Goal: Task Accomplishment & Management: Manage account settings

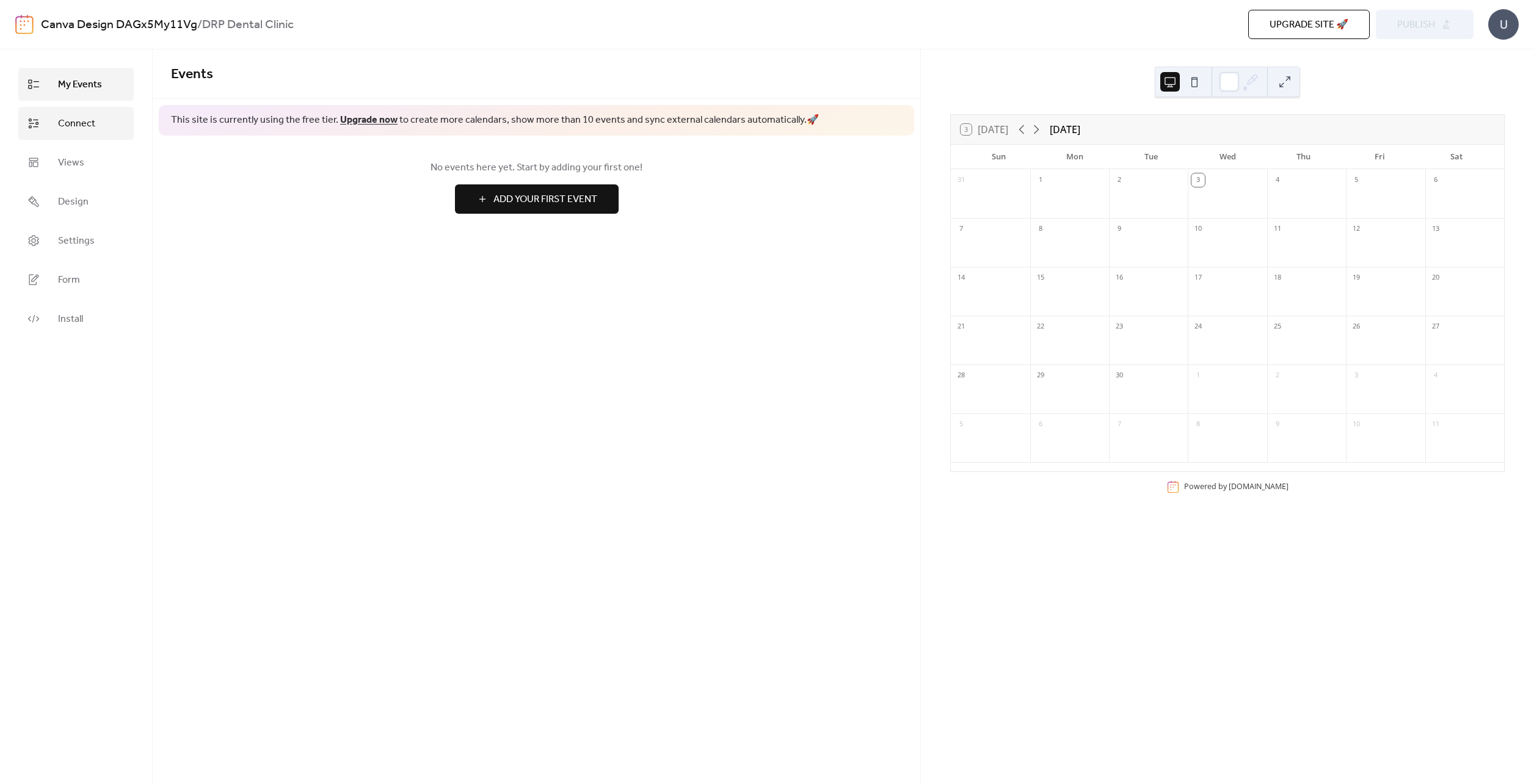
click at [79, 133] on link "Connect" at bounding box center [76, 123] width 116 height 33
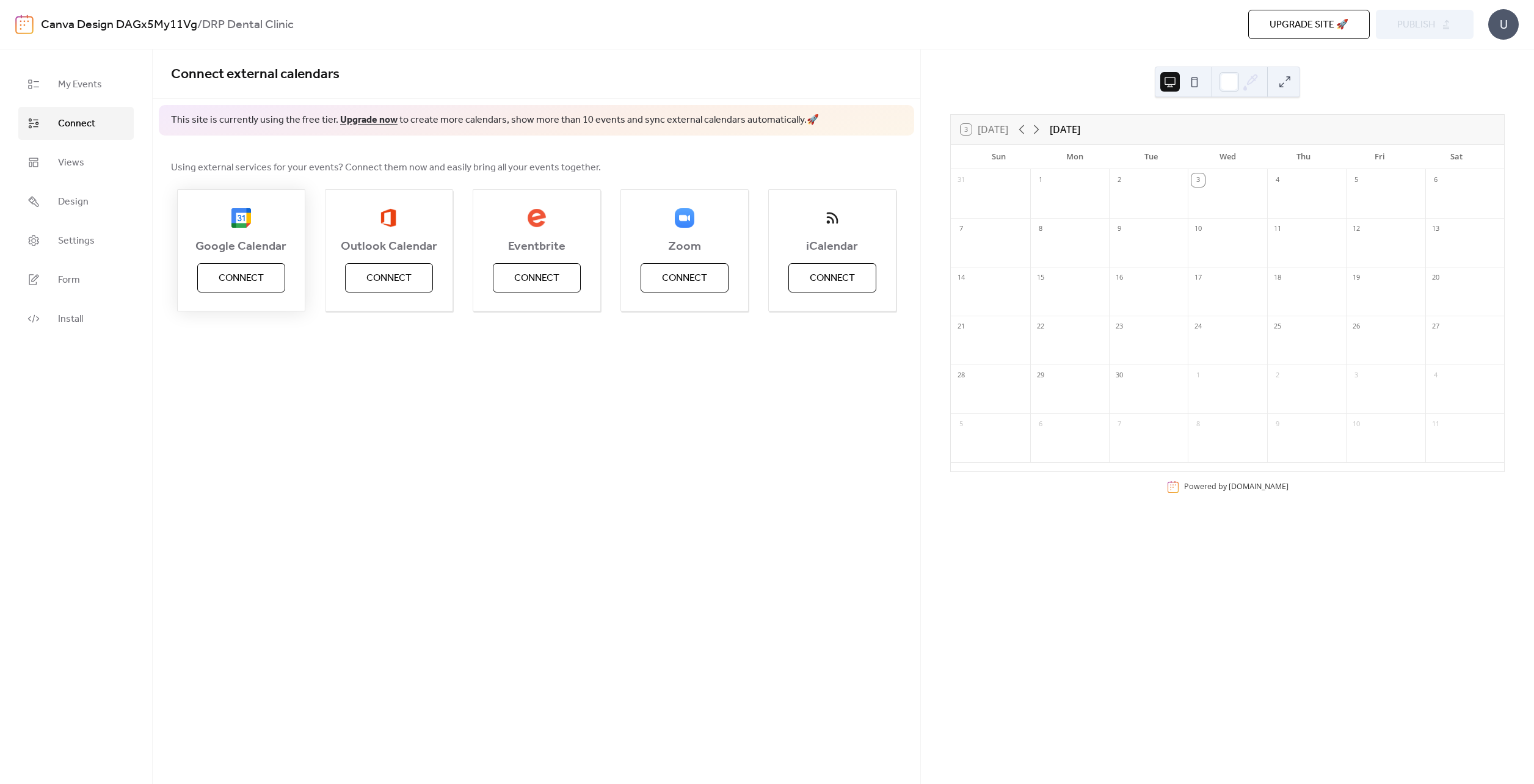
click at [261, 281] on span "Connect" at bounding box center [241, 278] width 45 height 14
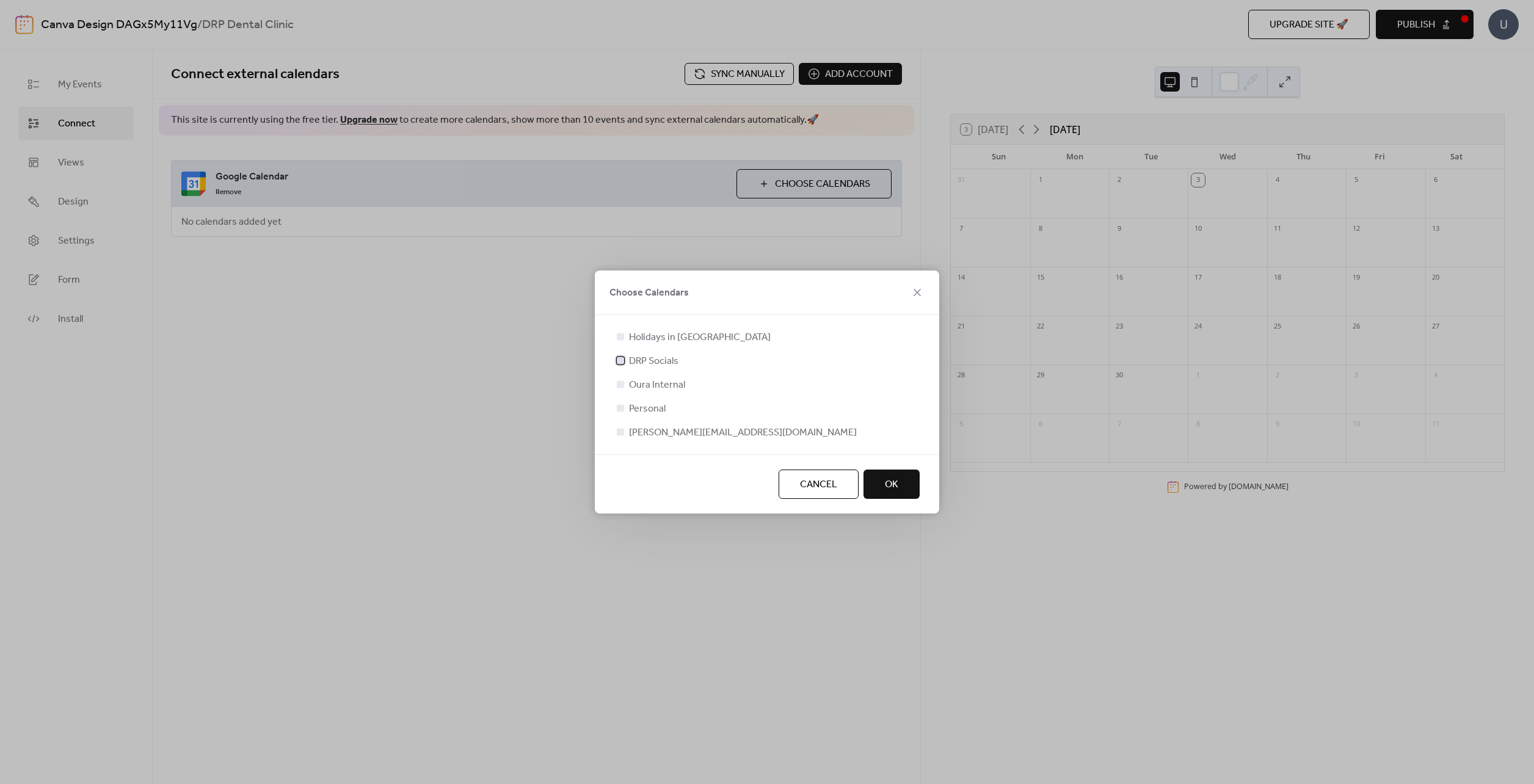
click at [636, 358] on span "DRP Socials" at bounding box center [653, 361] width 49 height 14
click at [908, 482] on button "OK" at bounding box center [892, 483] width 56 height 29
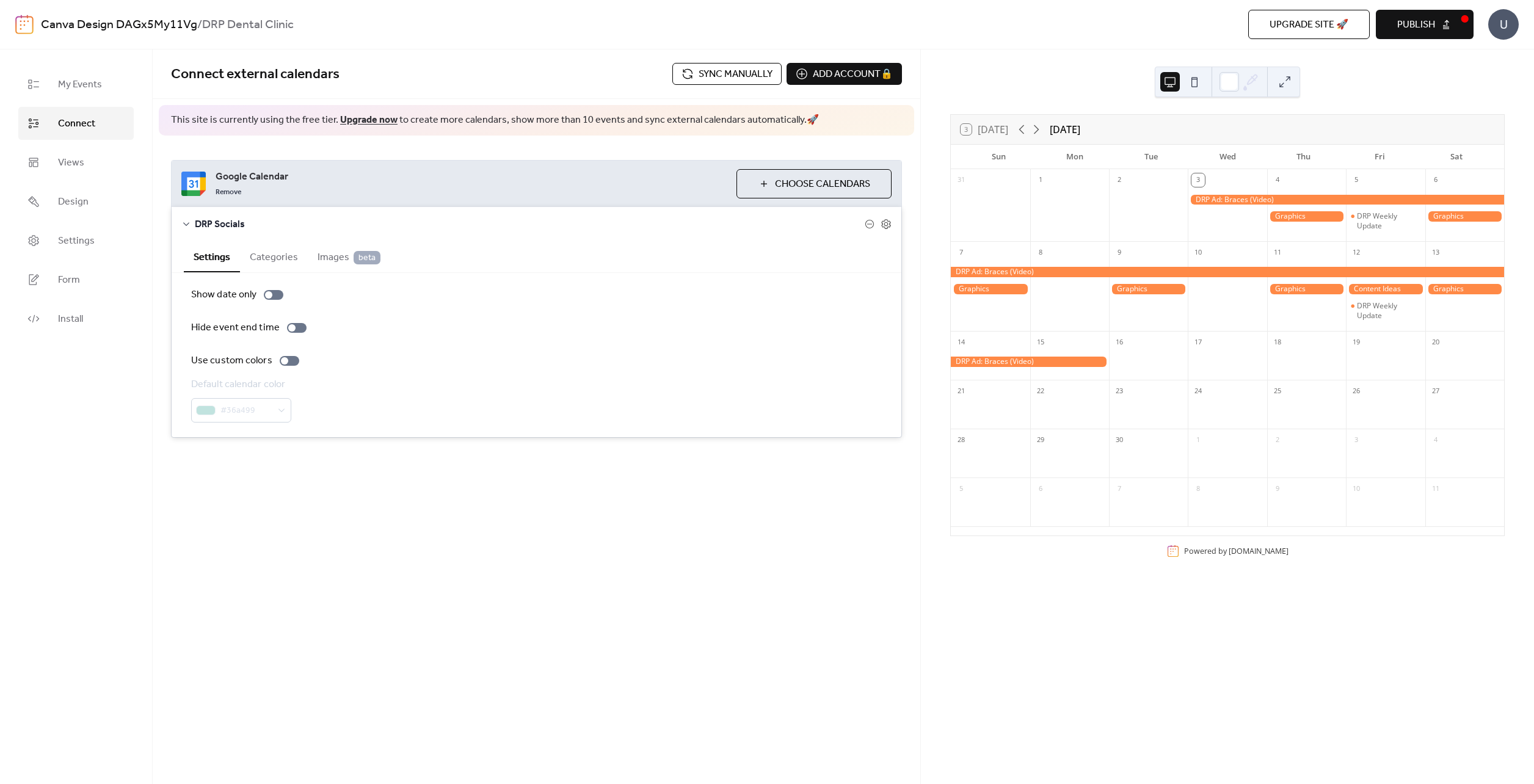
click at [286, 410] on div "#36a499" at bounding box center [241, 410] width 101 height 24
click at [282, 256] on button "Categories" at bounding box center [274, 256] width 68 height 30
click at [346, 258] on span "Images beta" at bounding box center [348, 257] width 63 height 14
click at [164, 262] on div "Google Calendar Remove Choose Calendars DRP Socials Settings Categories Images …" at bounding box center [537, 255] width 768 height 239
click at [225, 252] on button "Settings" at bounding box center [212, 256] width 56 height 30
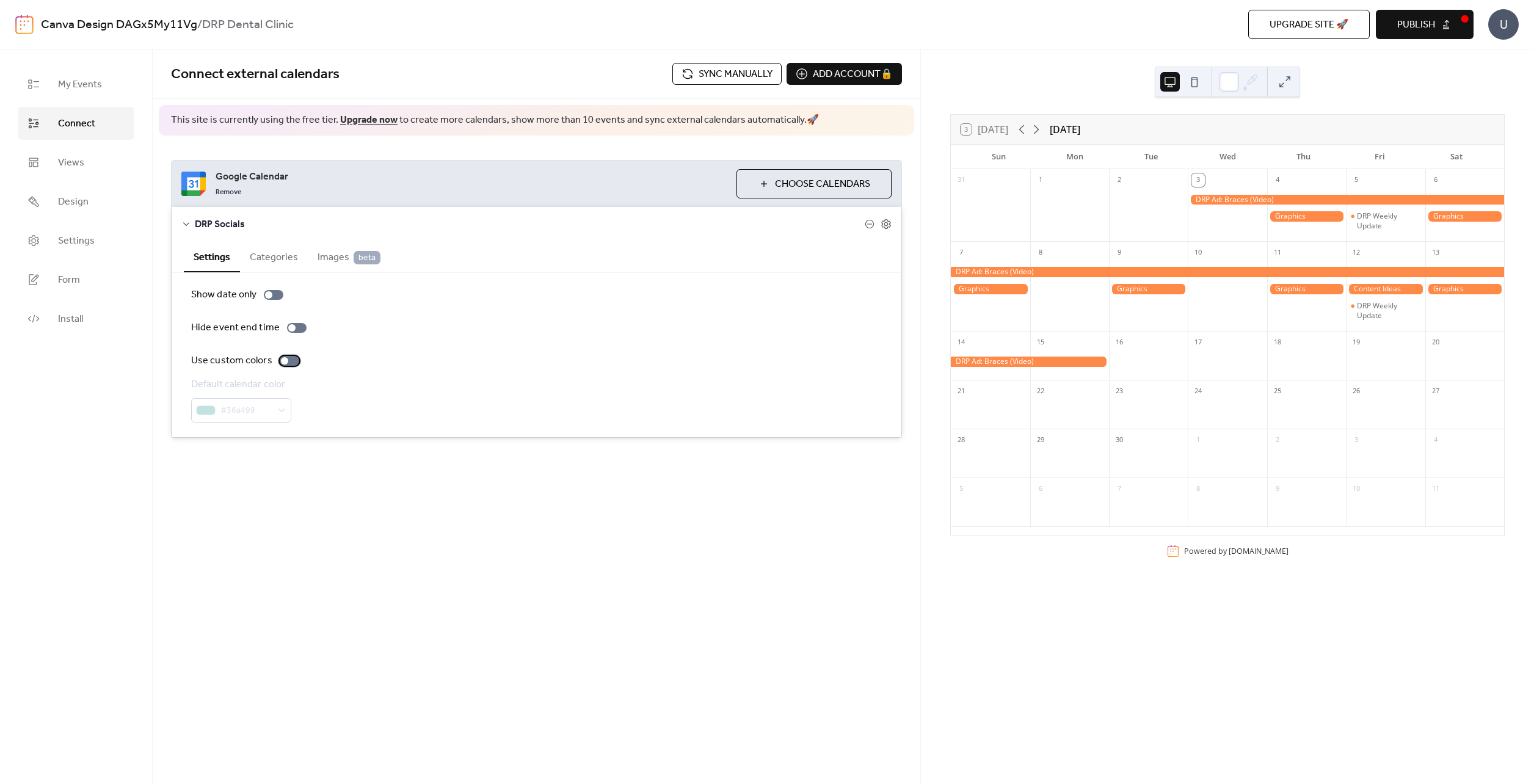
click at [283, 363] on div at bounding box center [285, 361] width 8 height 8
click at [267, 409] on span "#36a499" at bounding box center [246, 410] width 51 height 14
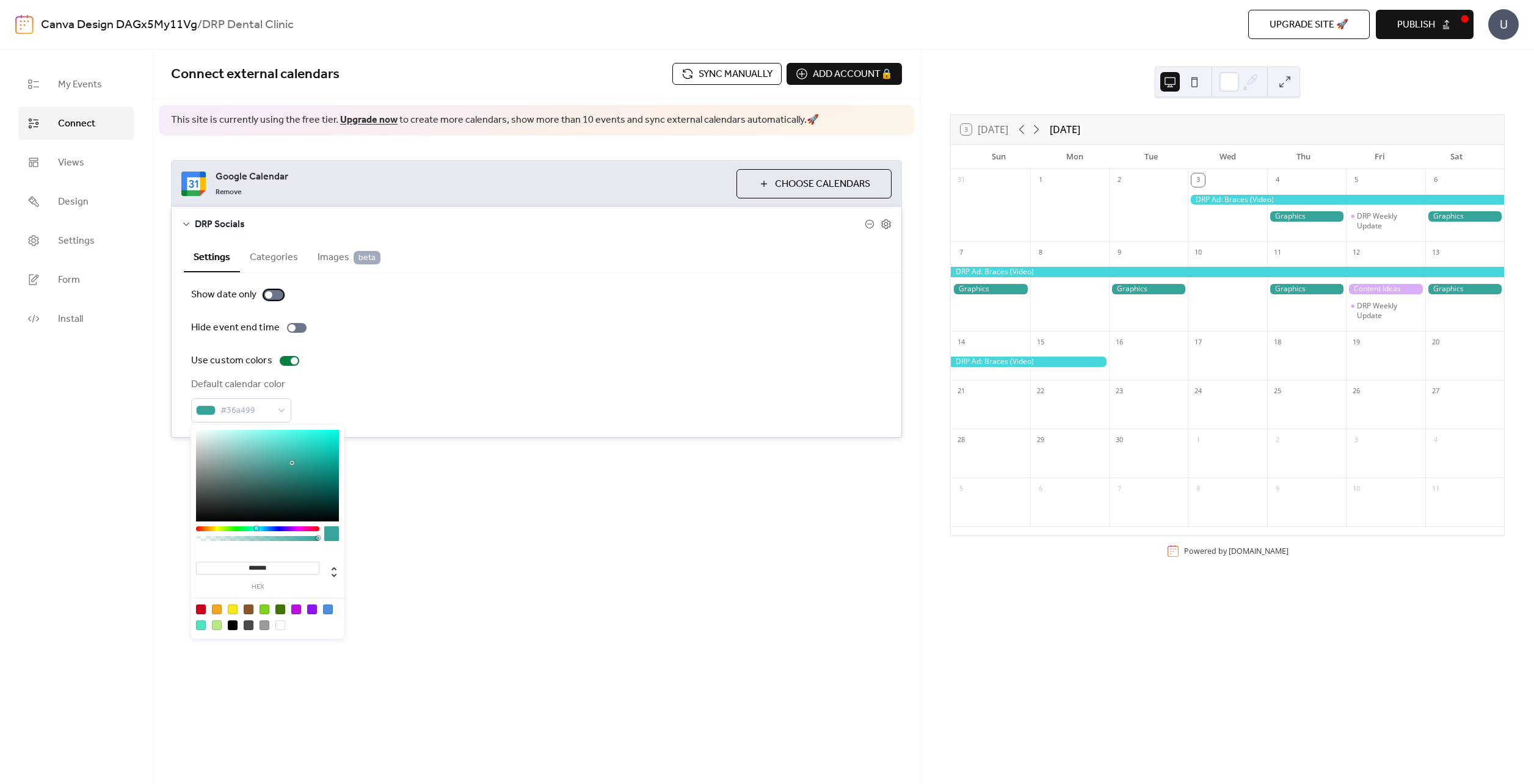
click at [272, 293] on div at bounding box center [274, 295] width 20 height 10
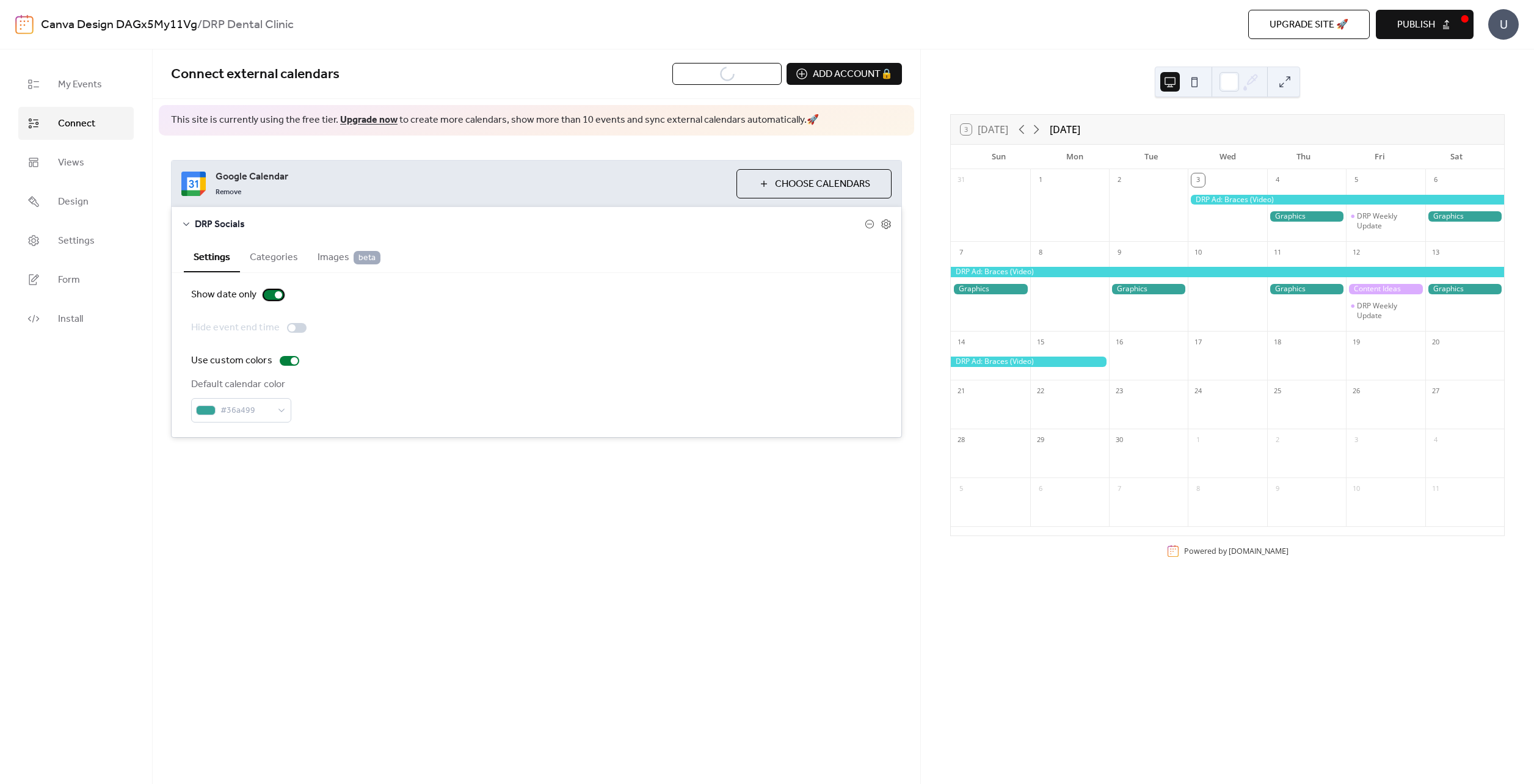
click at [272, 293] on div at bounding box center [274, 295] width 20 height 10
click at [261, 261] on button "Categories" at bounding box center [274, 256] width 68 height 30
click at [349, 271] on button "Images beta" at bounding box center [348, 256] width 82 height 30
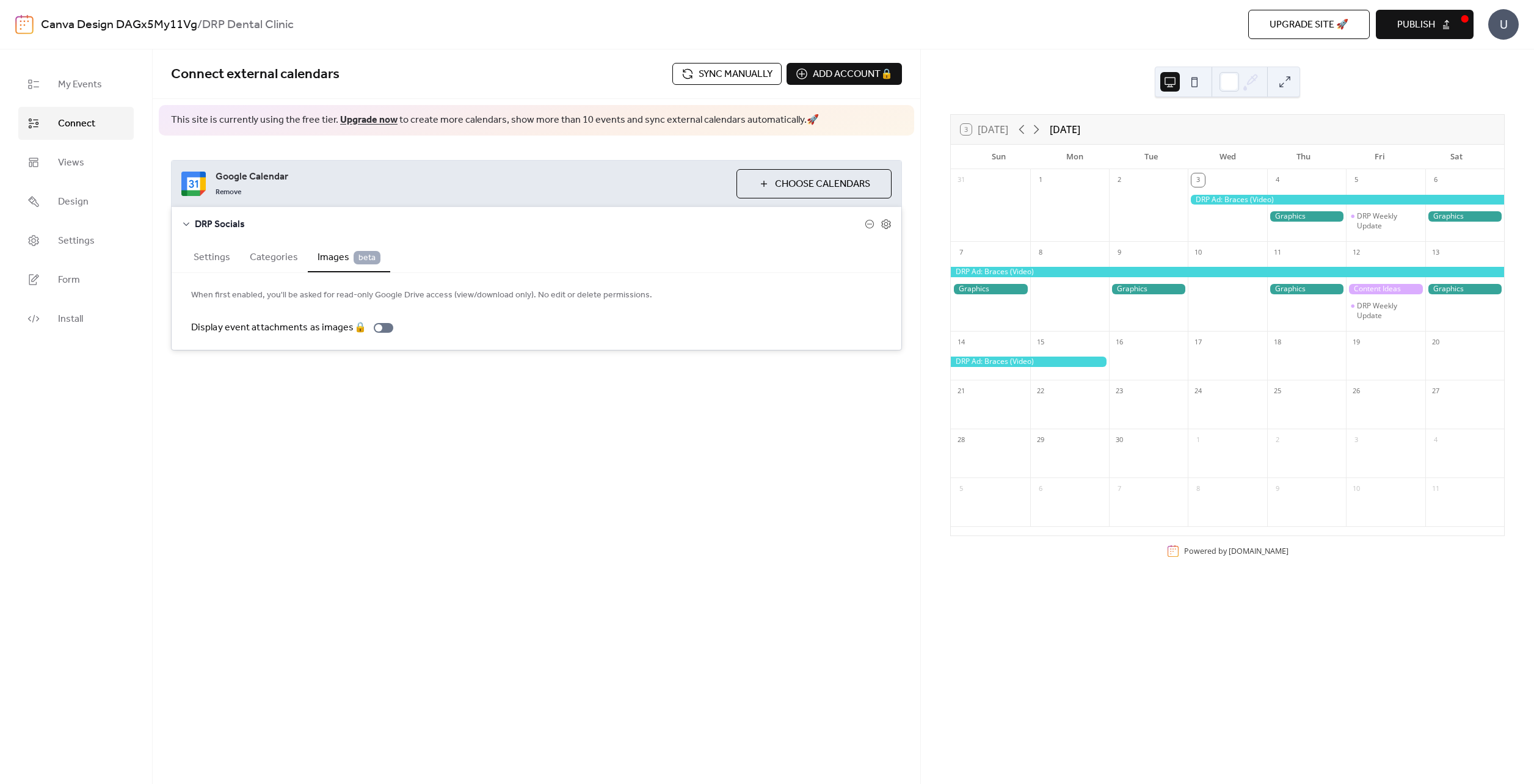
click at [199, 258] on button "Settings" at bounding box center [212, 256] width 56 height 30
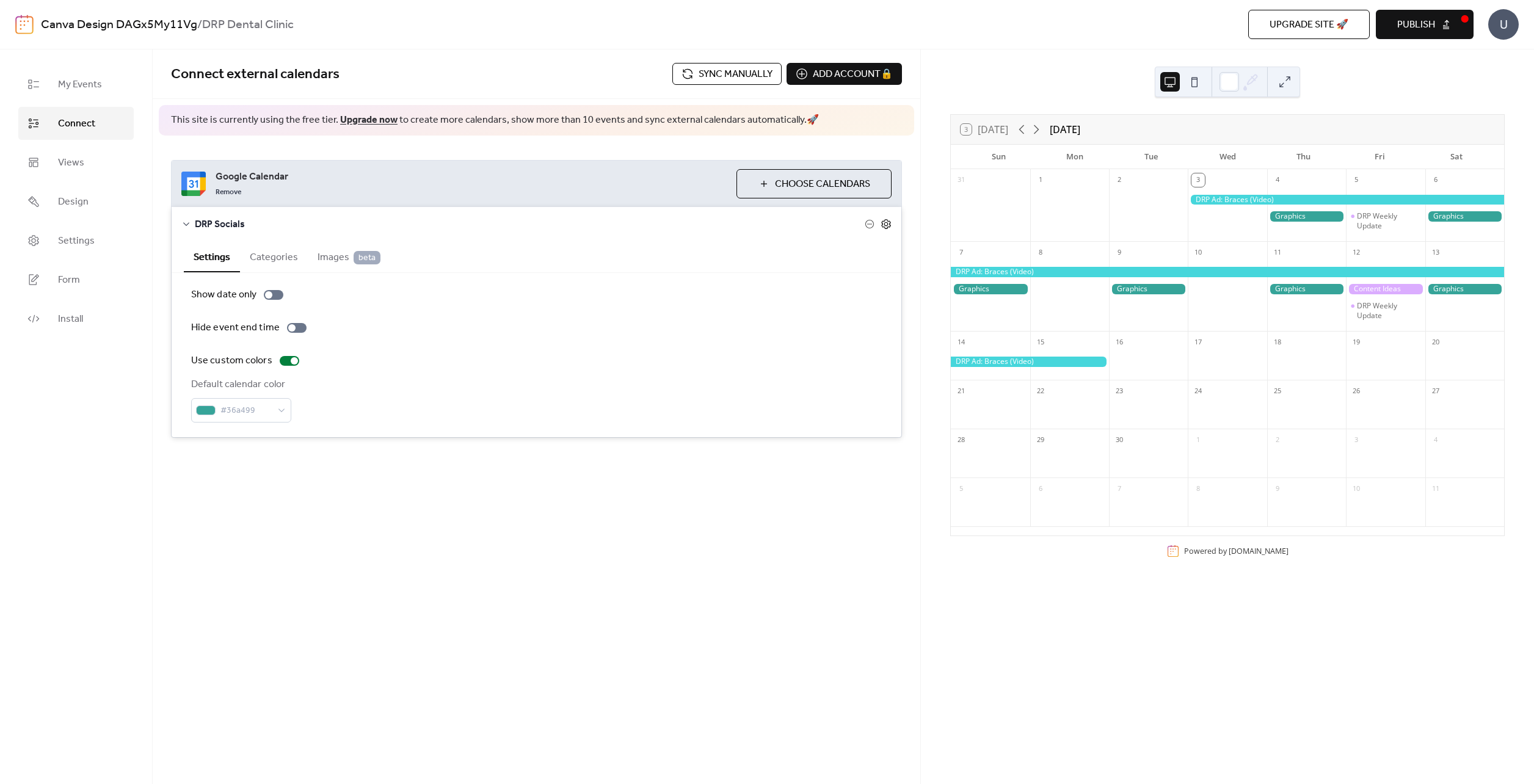
click at [889, 223] on icon at bounding box center [886, 224] width 11 height 11
click at [889, 224] on icon at bounding box center [886, 224] width 11 height 11
click at [1130, 354] on div at bounding box center [1149, 363] width 79 height 25
click at [274, 253] on button "Categories" at bounding box center [274, 256] width 68 height 30
drag, startPoint x: 793, startPoint y: 181, endPoint x: 997, endPoint y: 113, distance: 215.0
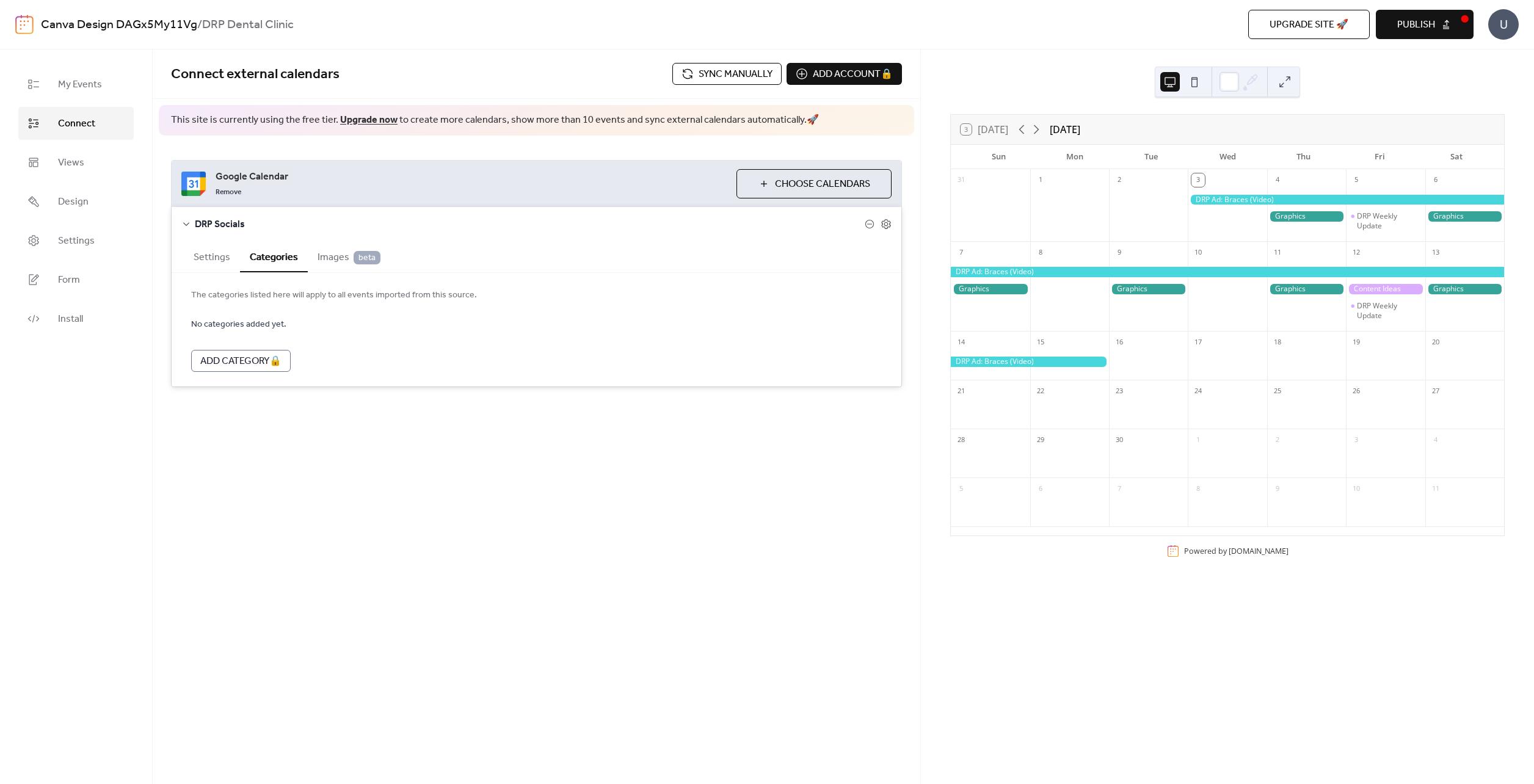
click at [997, 113] on div "My Events Connect Views Design Settings Form Install Connect Connect external c…" at bounding box center [767, 416] width 1534 height 734
click at [1041, 131] on icon at bounding box center [1036, 129] width 14 height 14
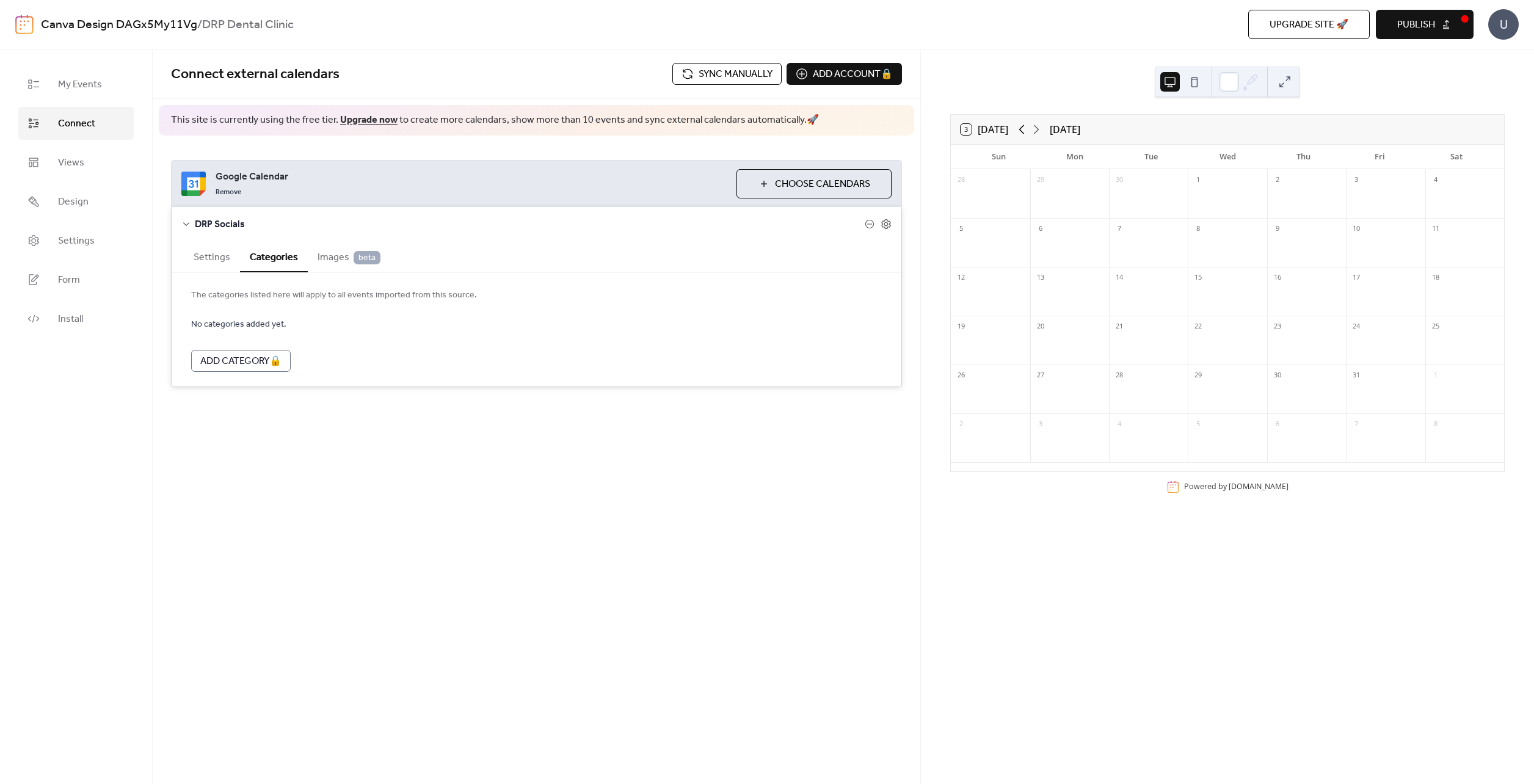
click at [1026, 126] on icon at bounding box center [1021, 129] width 14 height 14
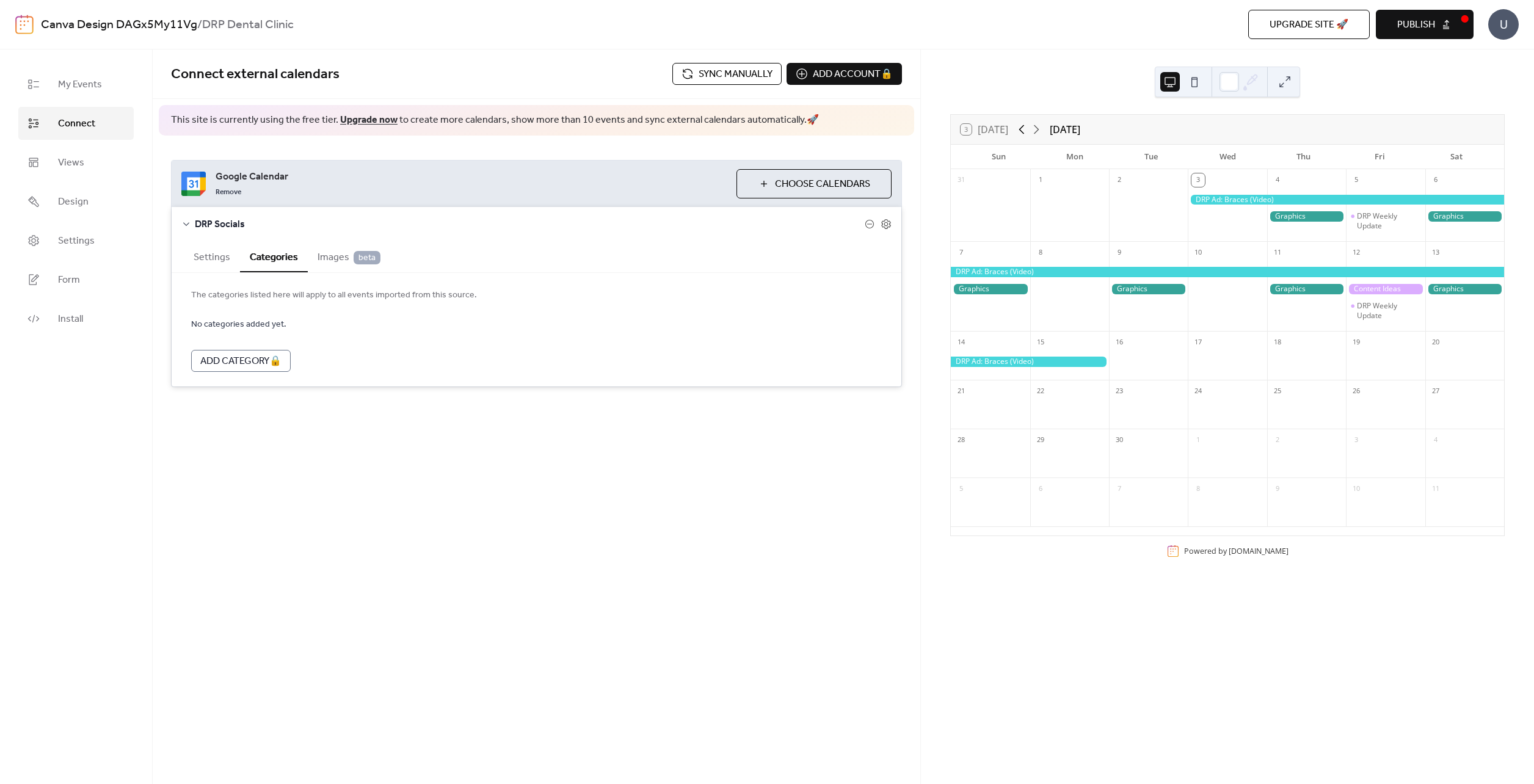
click at [1026, 126] on icon at bounding box center [1021, 129] width 14 height 14
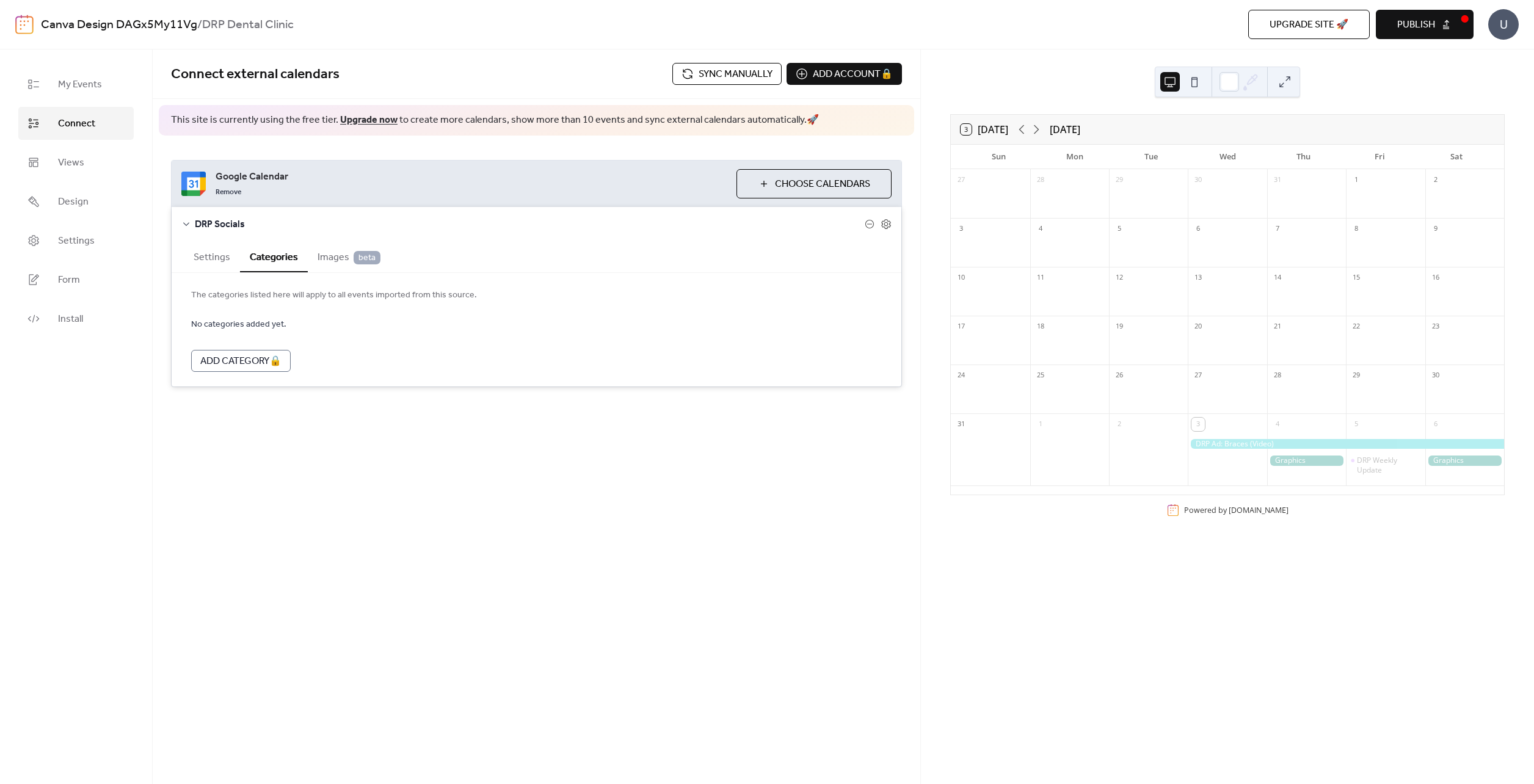
click at [983, 131] on button "3 [DATE]" at bounding box center [985, 129] width 56 height 17
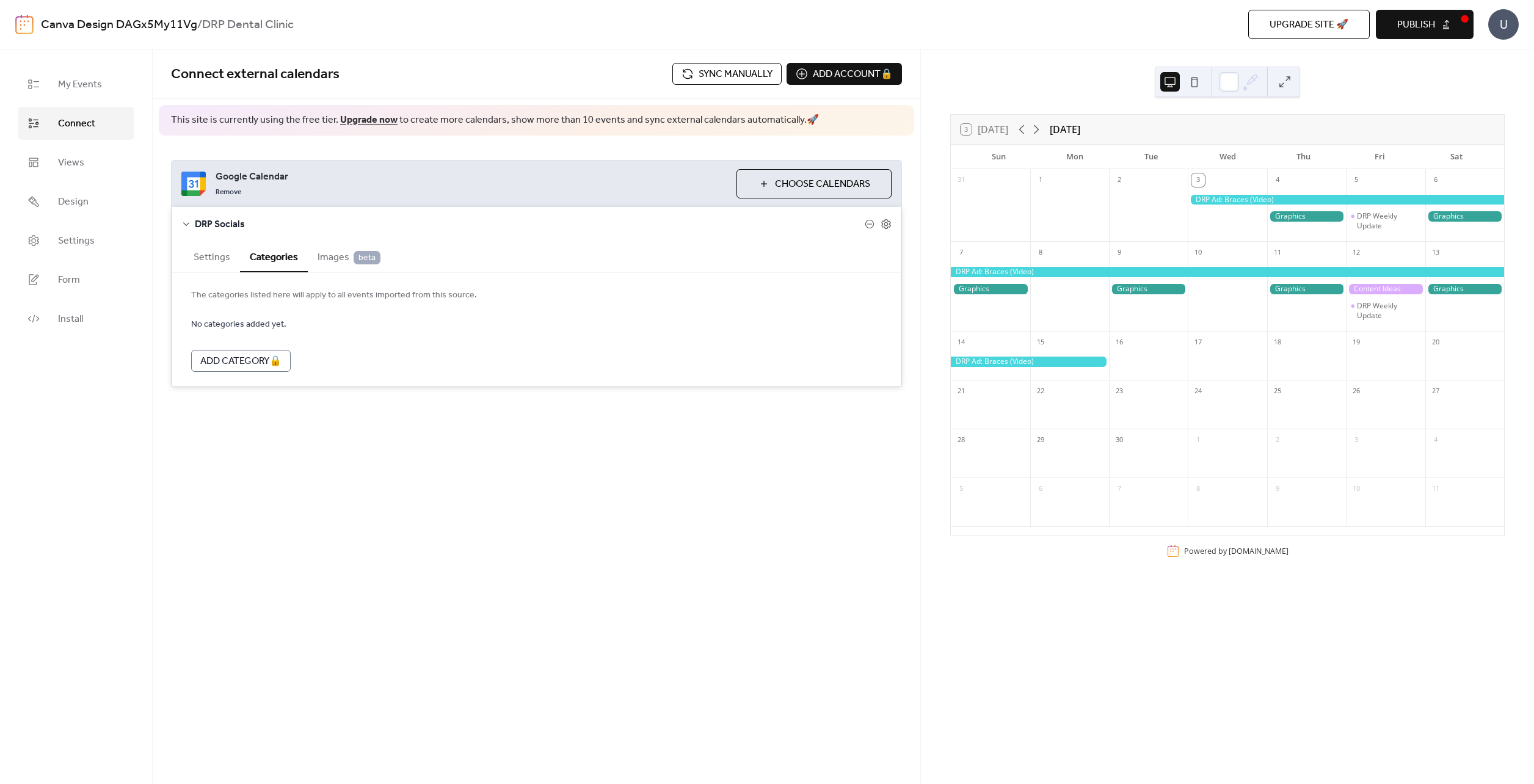
drag, startPoint x: 1240, startPoint y: 85, endPoint x: 1255, endPoint y: 85, distance: 15.0
click at [1240, 85] on div at bounding box center [1239, 82] width 40 height 29
click at [1281, 81] on button at bounding box center [1285, 82] width 20 height 20
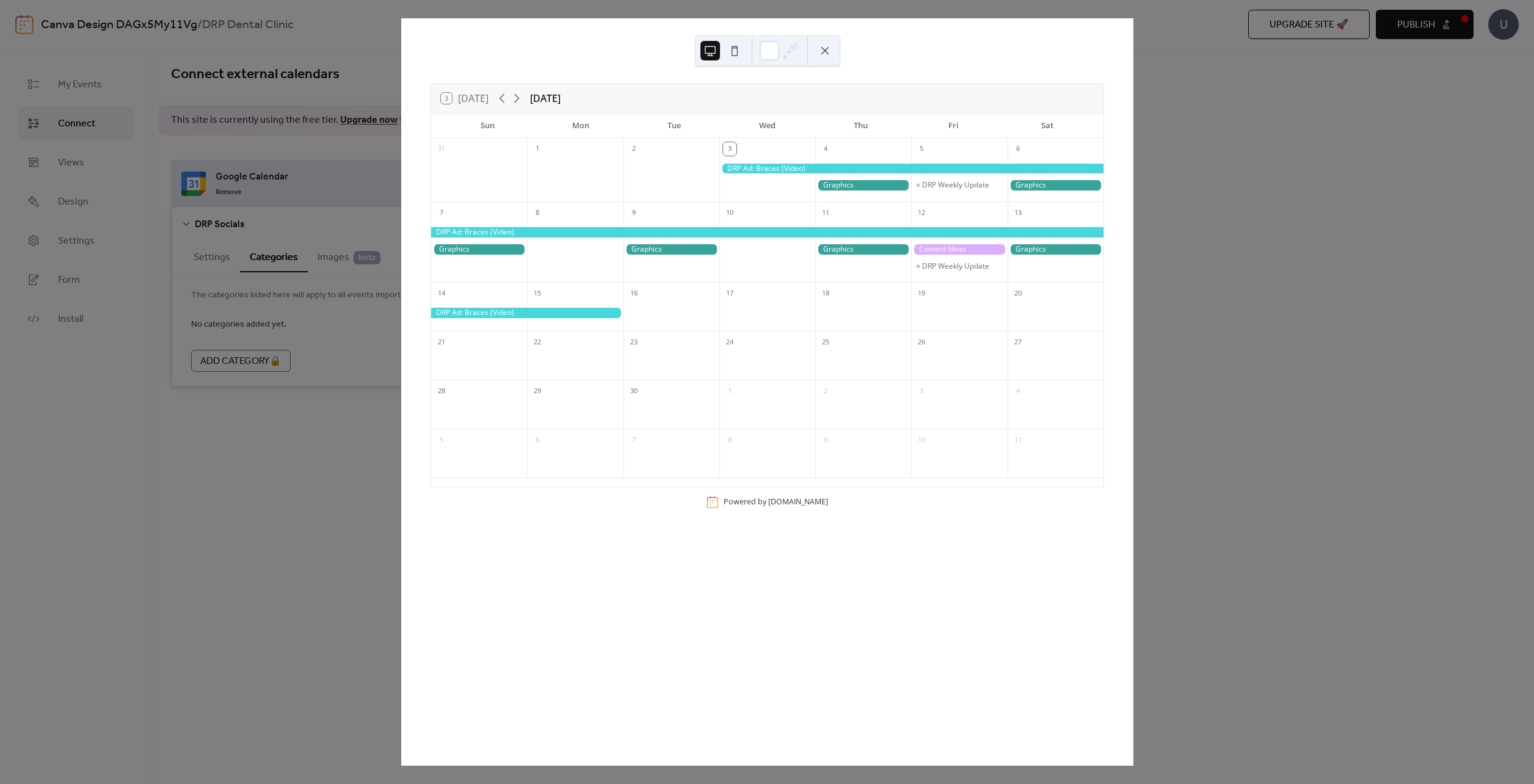
click at [741, 50] on button at bounding box center [735, 51] width 20 height 20
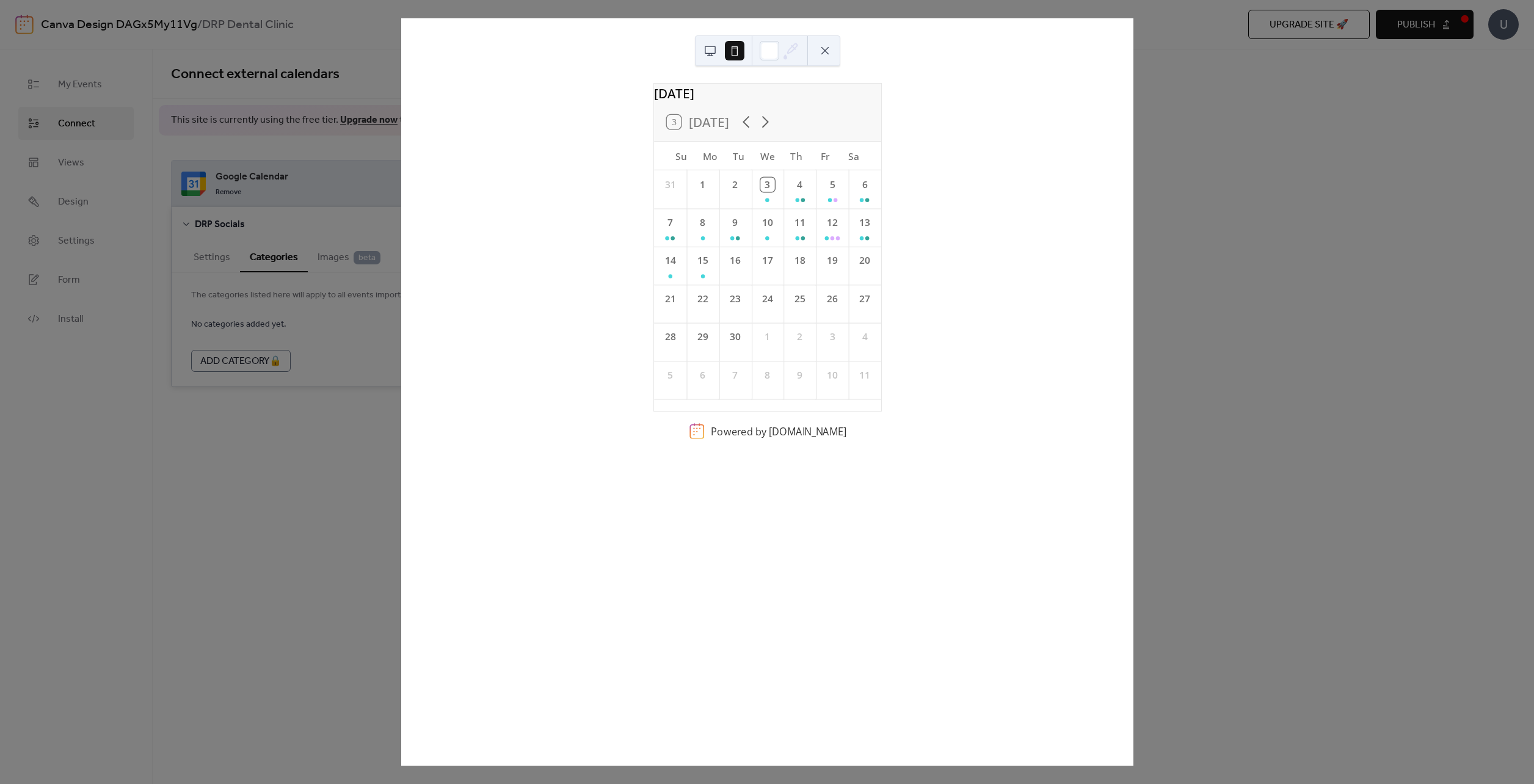
click at [708, 49] on button at bounding box center [710, 51] width 20 height 20
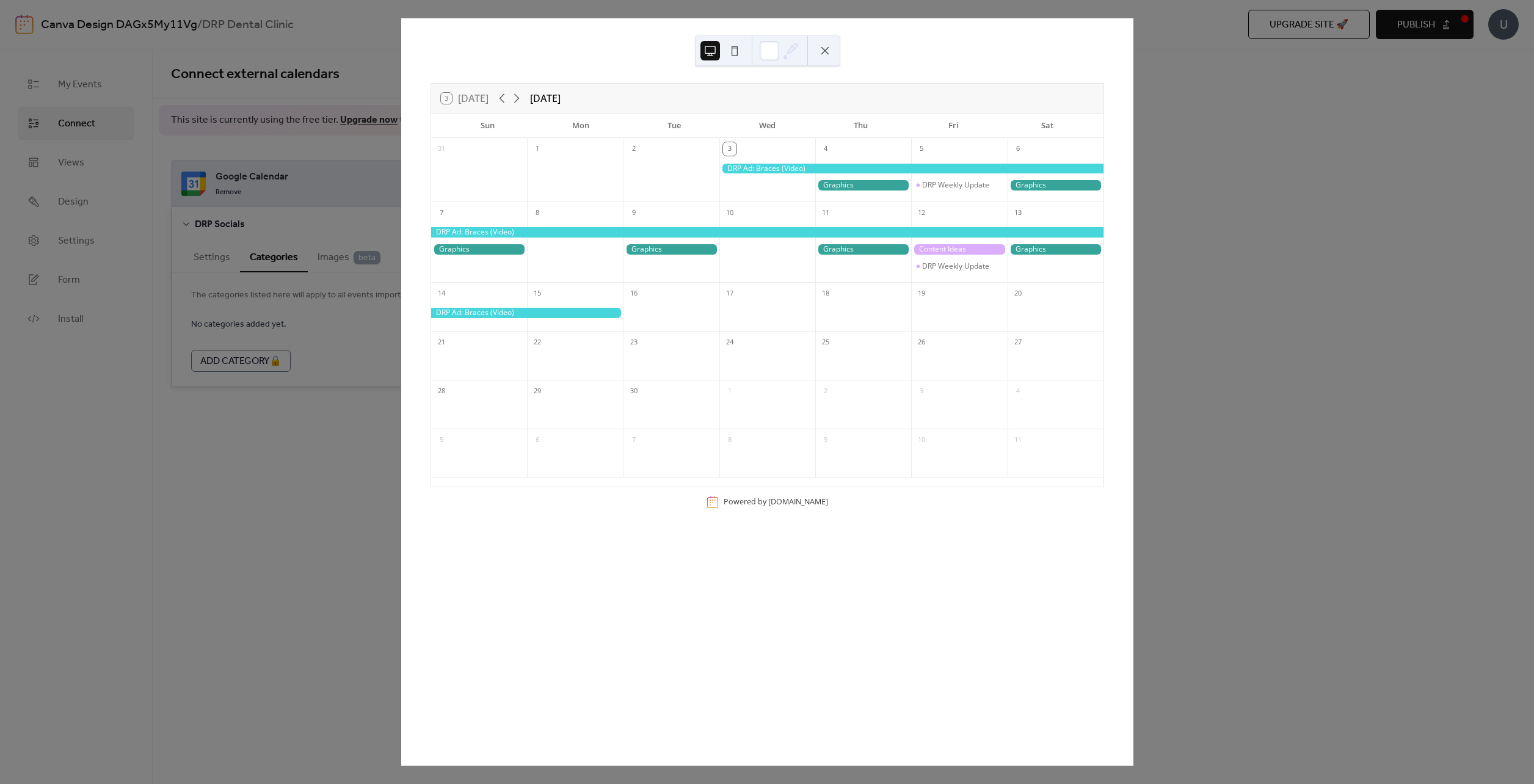
click at [1133, 319] on div "3 [DATE] [DATE] Sun Mon Tue Wed Thu Fri Sat 31 1 2 3 4 5 DRP Weekly Update 6 7 …" at bounding box center [767, 391] width 733 height 747
click at [401, 498] on div "3 [DATE] [DATE] Sun Mon Tue Wed Thu Fri Sat 31 1 2 3 4 5 DRP Weekly Update 6 7 …" at bounding box center [767, 391] width 733 height 747
click at [1133, 40] on div "3 [DATE] [DATE] Sun Mon Tue Wed Thu Fri Sat 31 1 2 3 4 5 DRP Weekly Update 6 7 …" at bounding box center [767, 391] width 733 height 747
drag, startPoint x: 823, startPoint y: 43, endPoint x: 472, endPoint y: 107, distance: 356.8
click at [823, 45] on button at bounding box center [825, 51] width 20 height 20
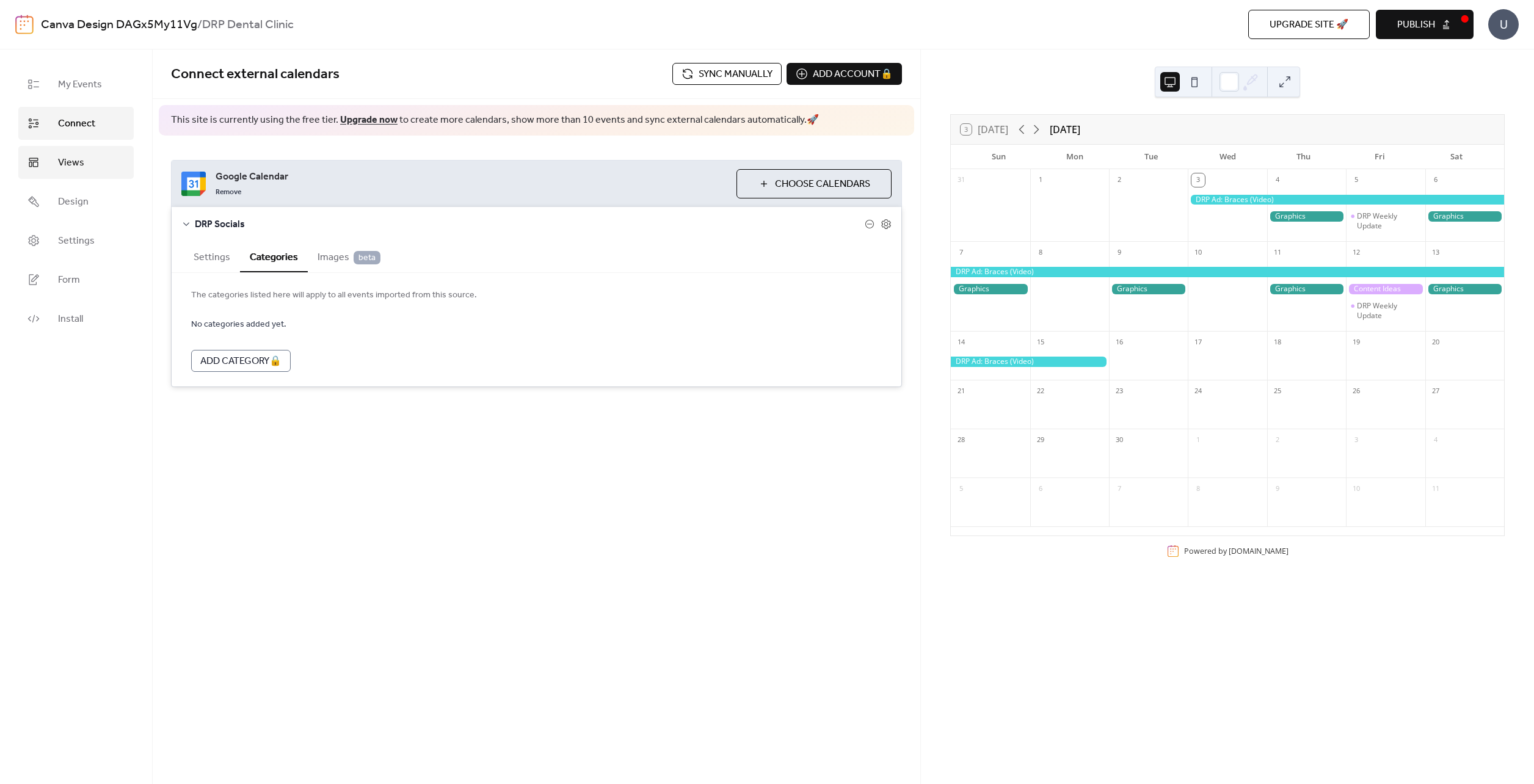
click at [68, 160] on span "Views" at bounding box center [71, 162] width 26 height 14
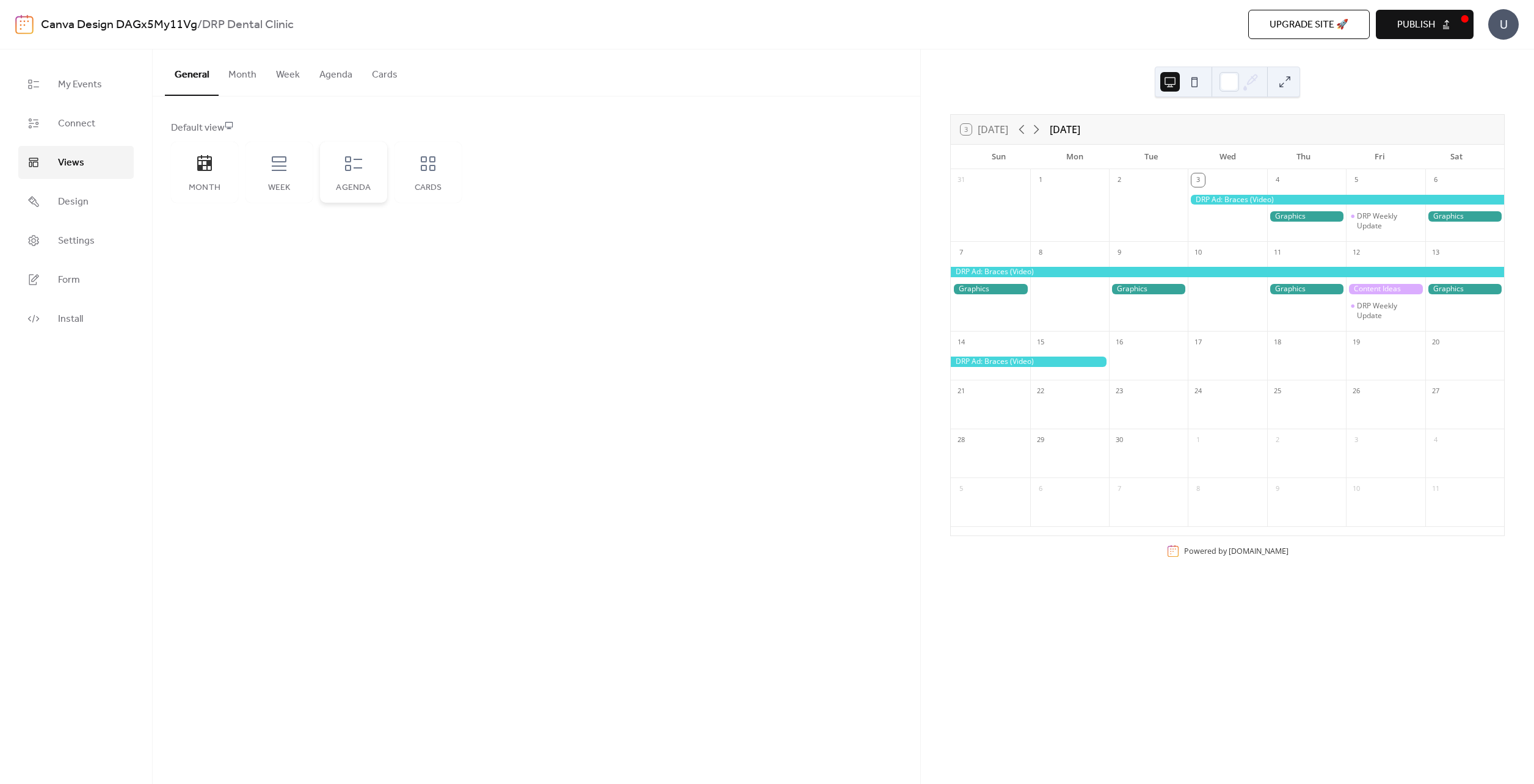
click at [380, 165] on div "Agenda" at bounding box center [353, 171] width 67 height 61
click at [431, 179] on div "Cards" at bounding box center [428, 171] width 67 height 61
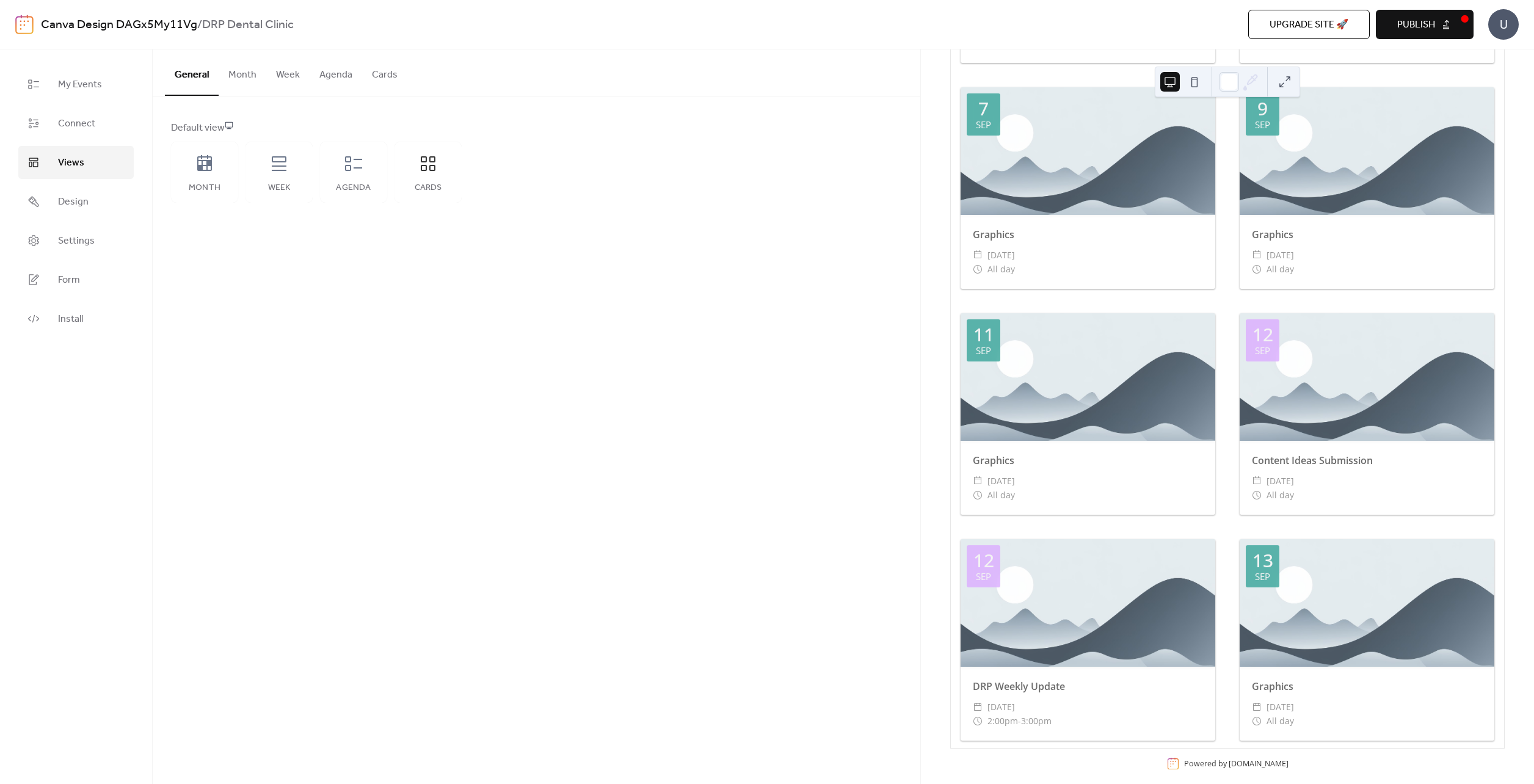
scroll to position [523, 0]
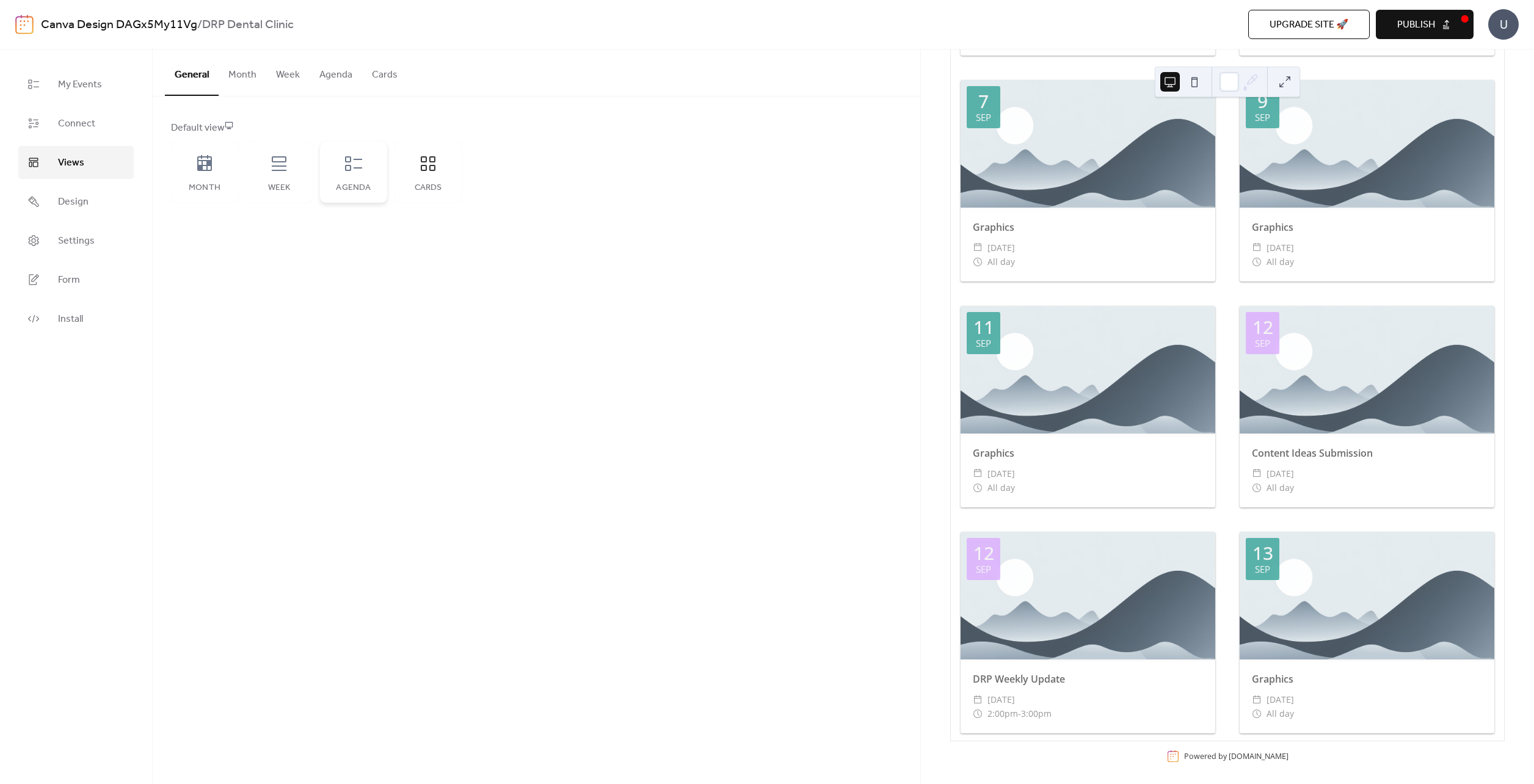
click at [357, 193] on div "Agenda" at bounding box center [353, 171] width 67 height 61
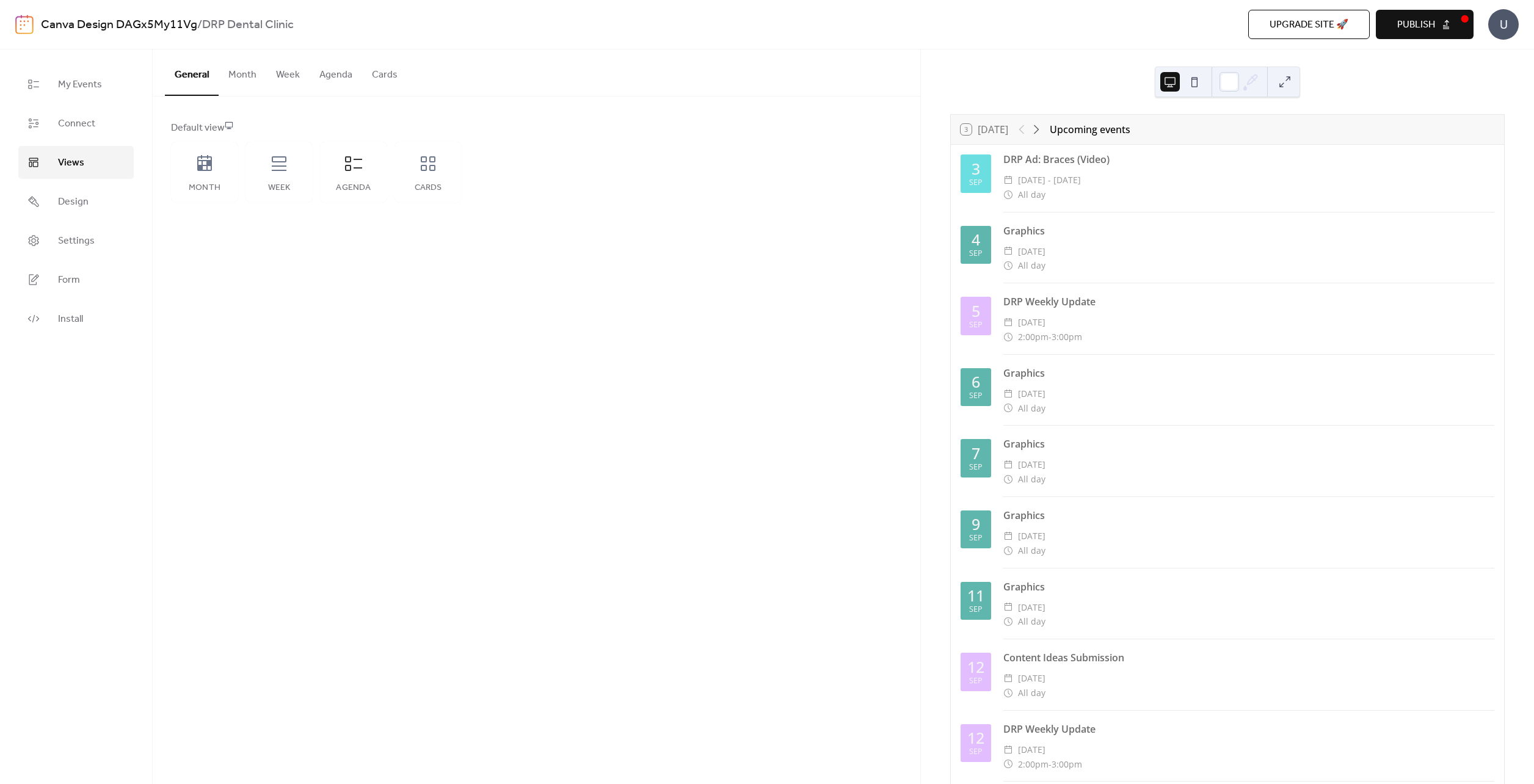
click at [240, 75] on button "Month" at bounding box center [242, 72] width 48 height 45
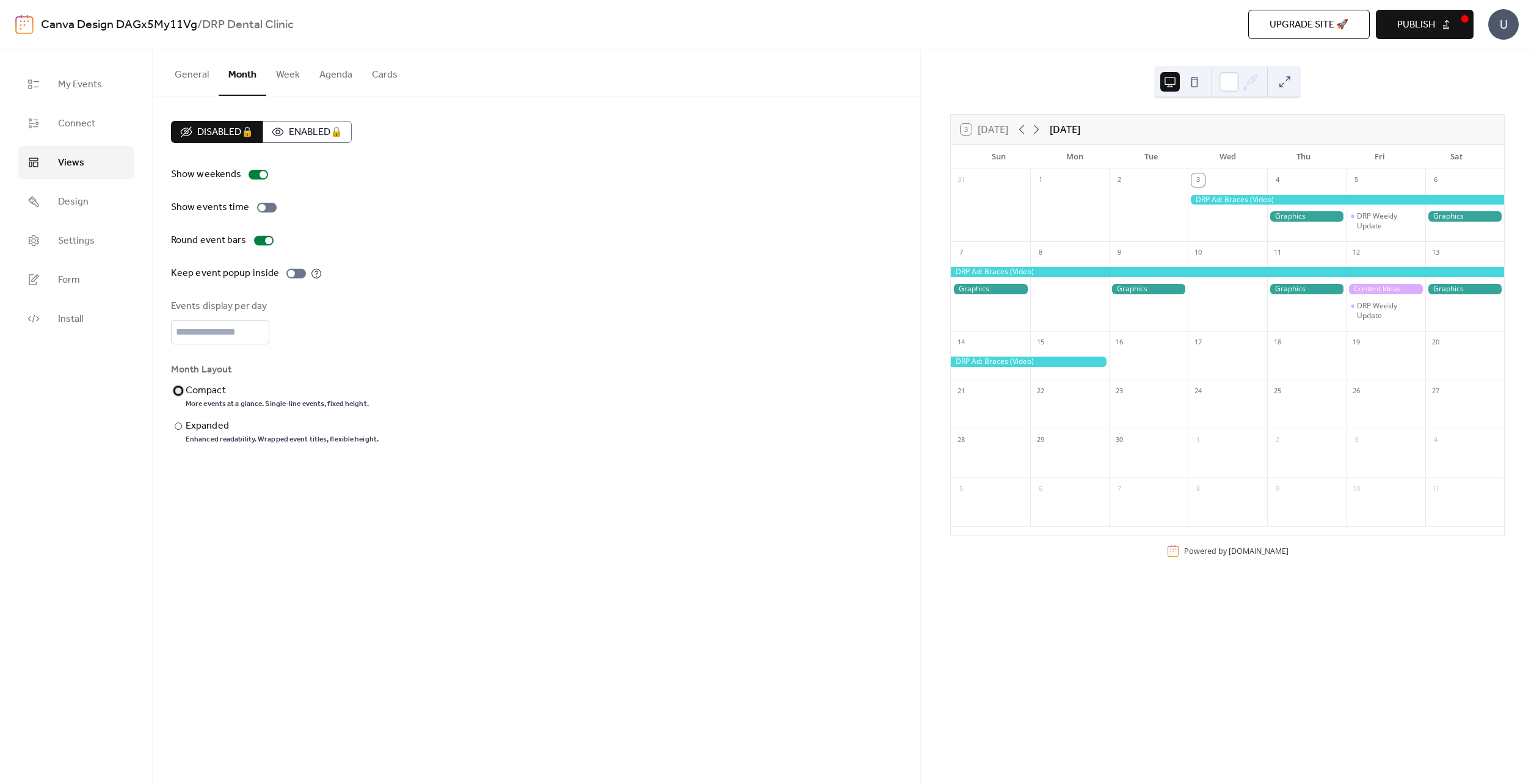
click at [202, 396] on div "Compact" at bounding box center [276, 390] width 181 height 14
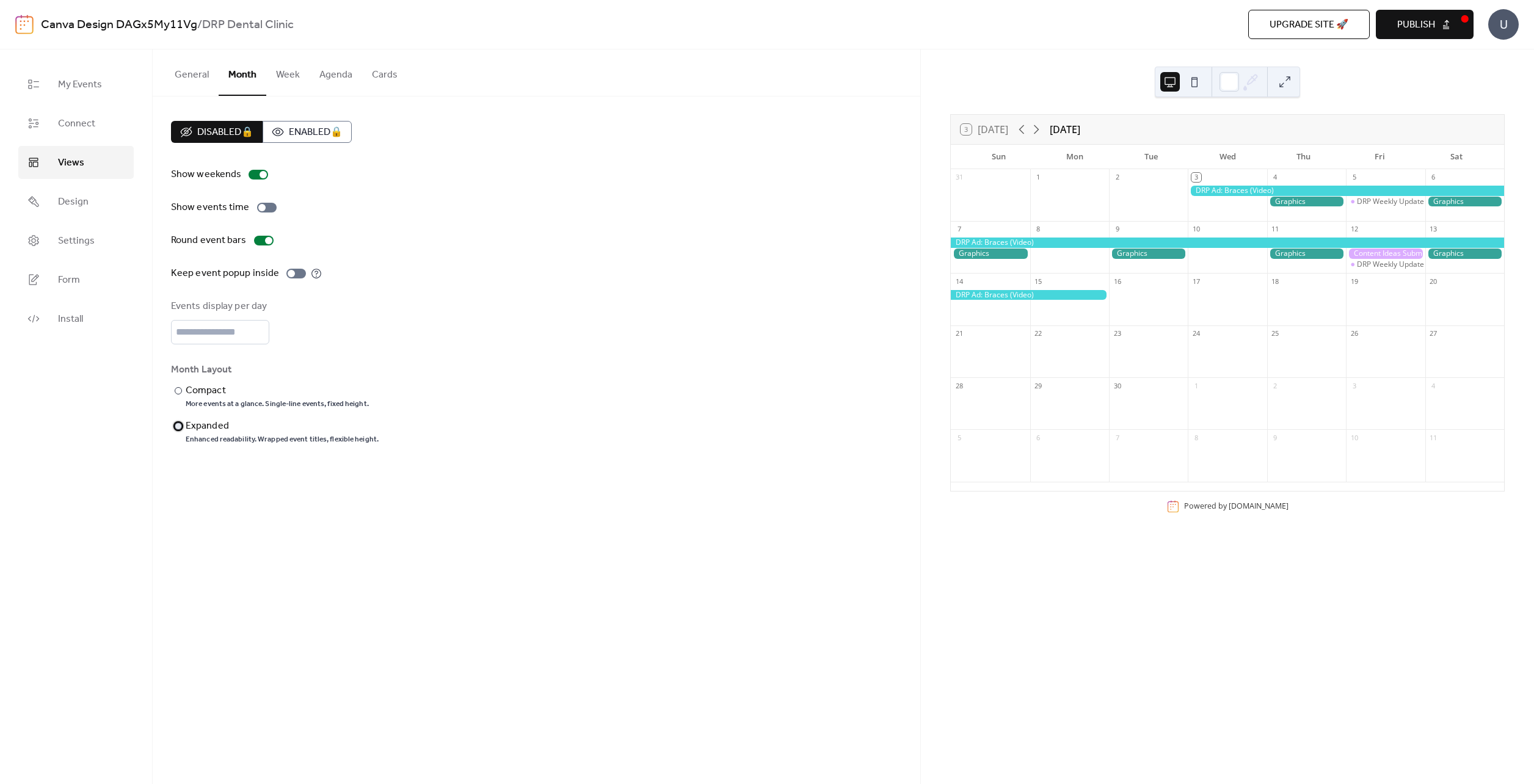
click at [196, 422] on div "Expanded" at bounding box center [281, 425] width 190 height 14
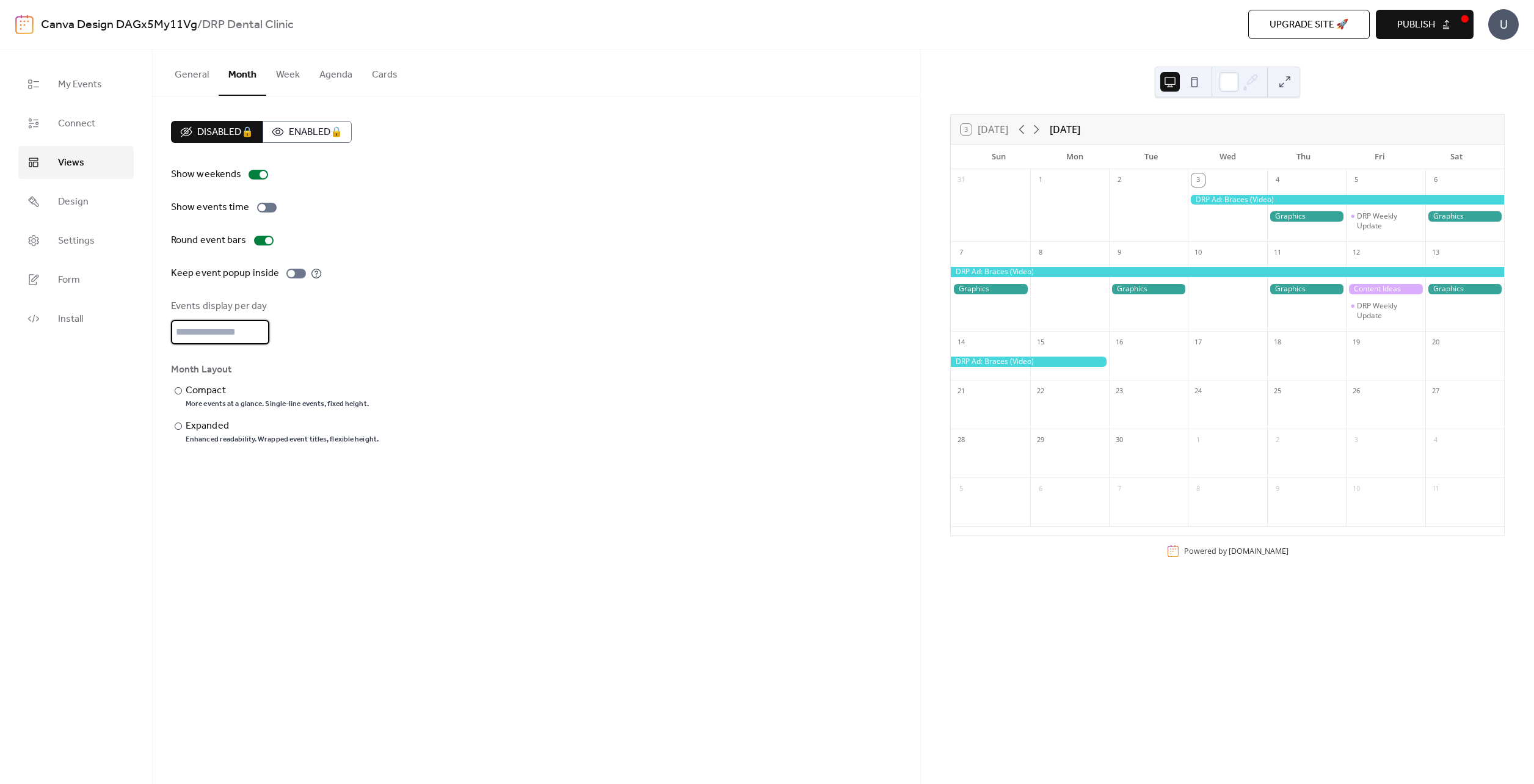
scroll to position [2, 0]
drag, startPoint x: 218, startPoint y: 334, endPoint x: 173, endPoint y: 336, distance: 45.0
click at [151, 339] on div "My Events Connect Views Design Settings Form Install Views General Month Week A…" at bounding box center [767, 416] width 1534 height 734
type input "*"
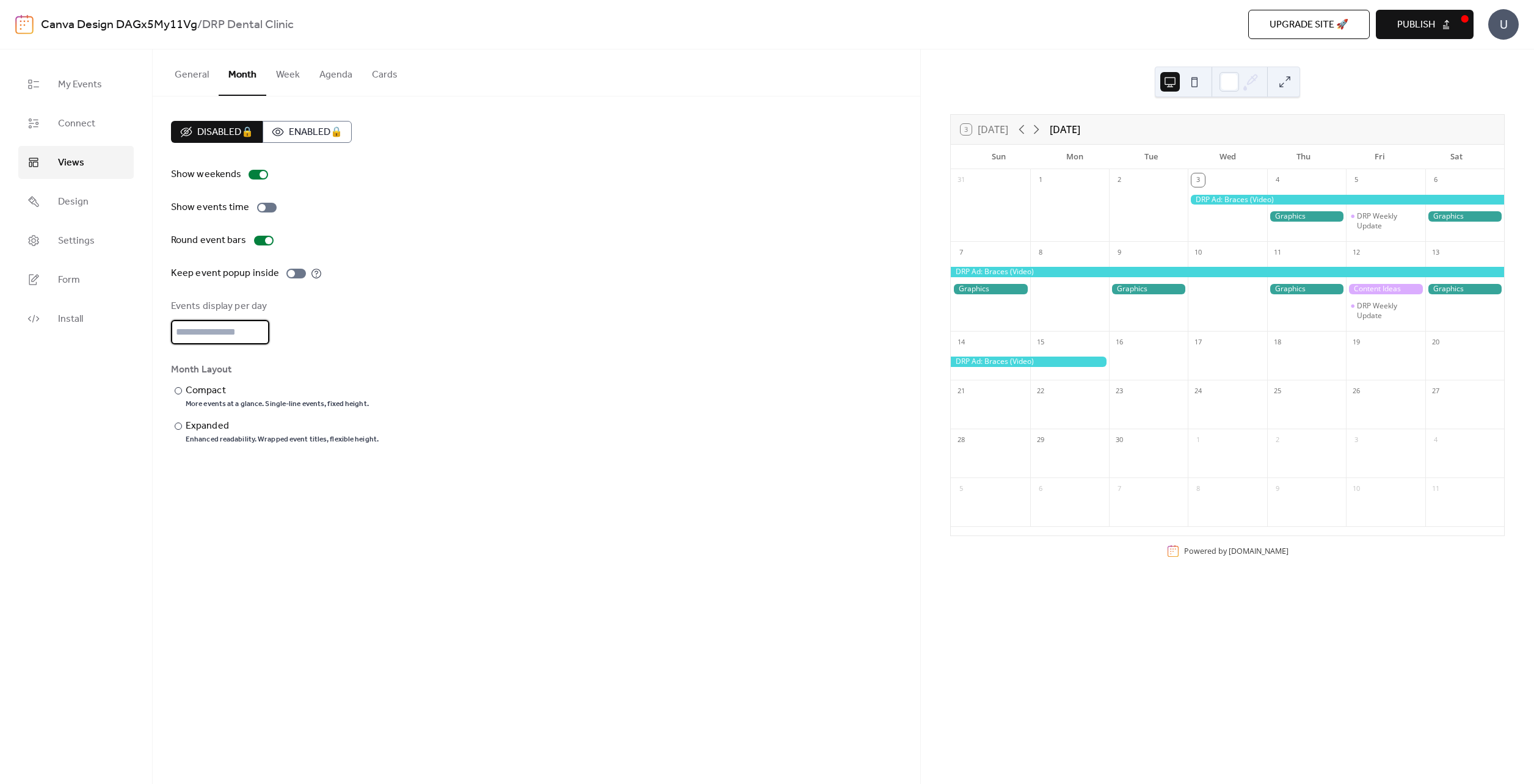
click at [499, 326] on div "Events display per day *" at bounding box center [536, 322] width 731 height 45
click at [295, 71] on button "Week" at bounding box center [287, 72] width 43 height 45
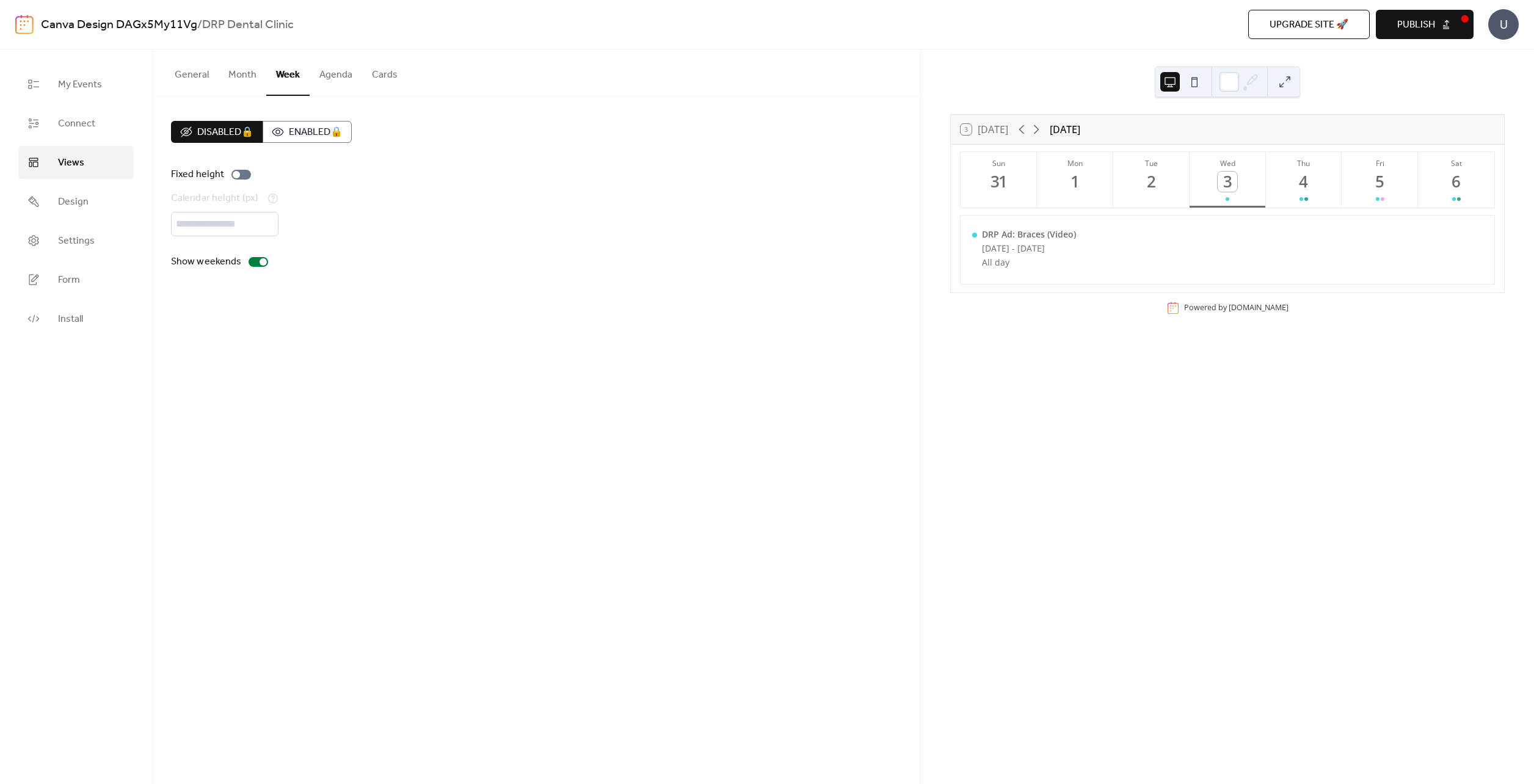
drag, startPoint x: 324, startPoint y: 75, endPoint x: 330, endPoint y: 76, distance: 6.1
click at [325, 75] on button "Agenda" at bounding box center [336, 72] width 52 height 45
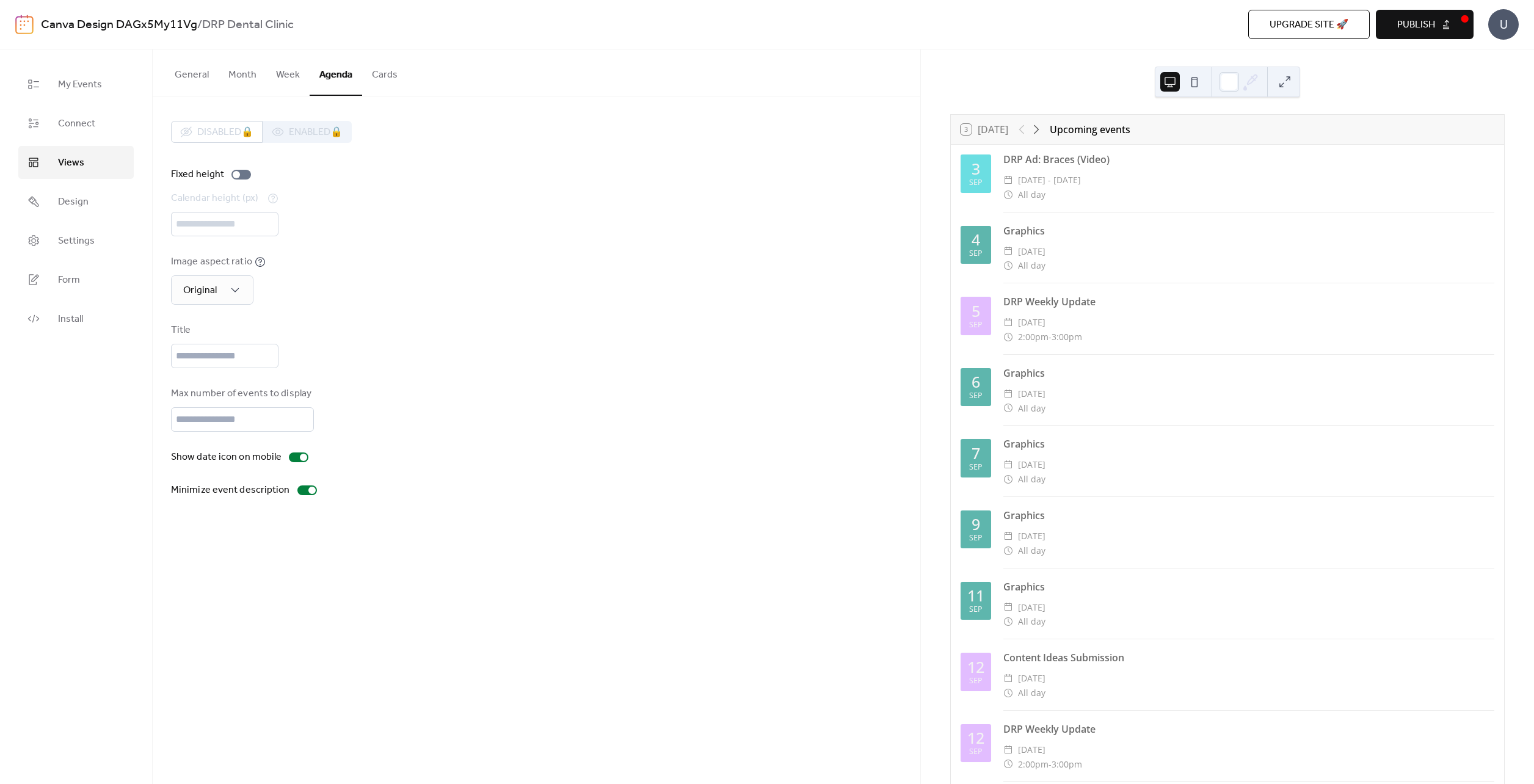
click at [374, 81] on button "Cards" at bounding box center [385, 72] width 45 height 45
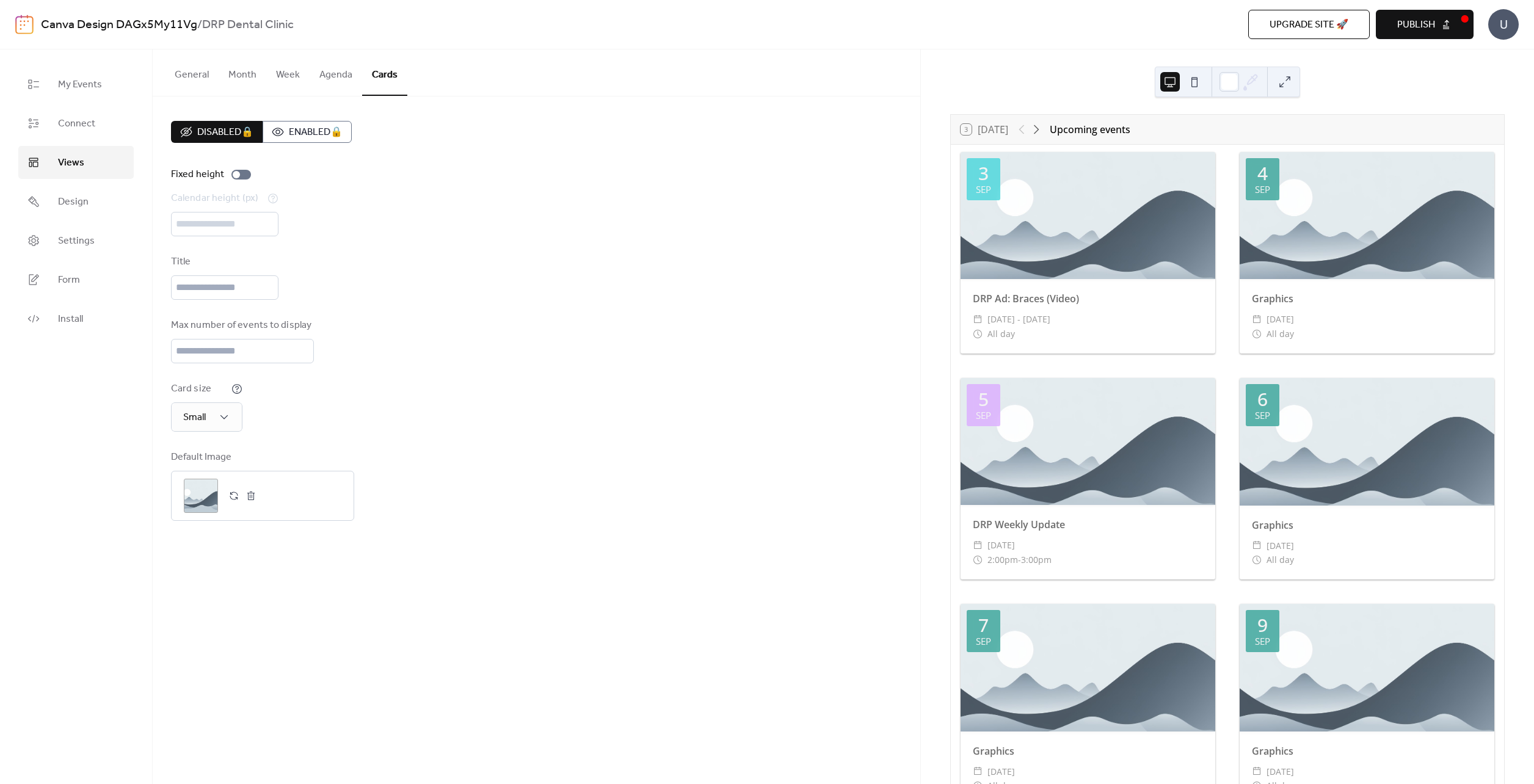
click at [215, 72] on button "General" at bounding box center [191, 72] width 54 height 45
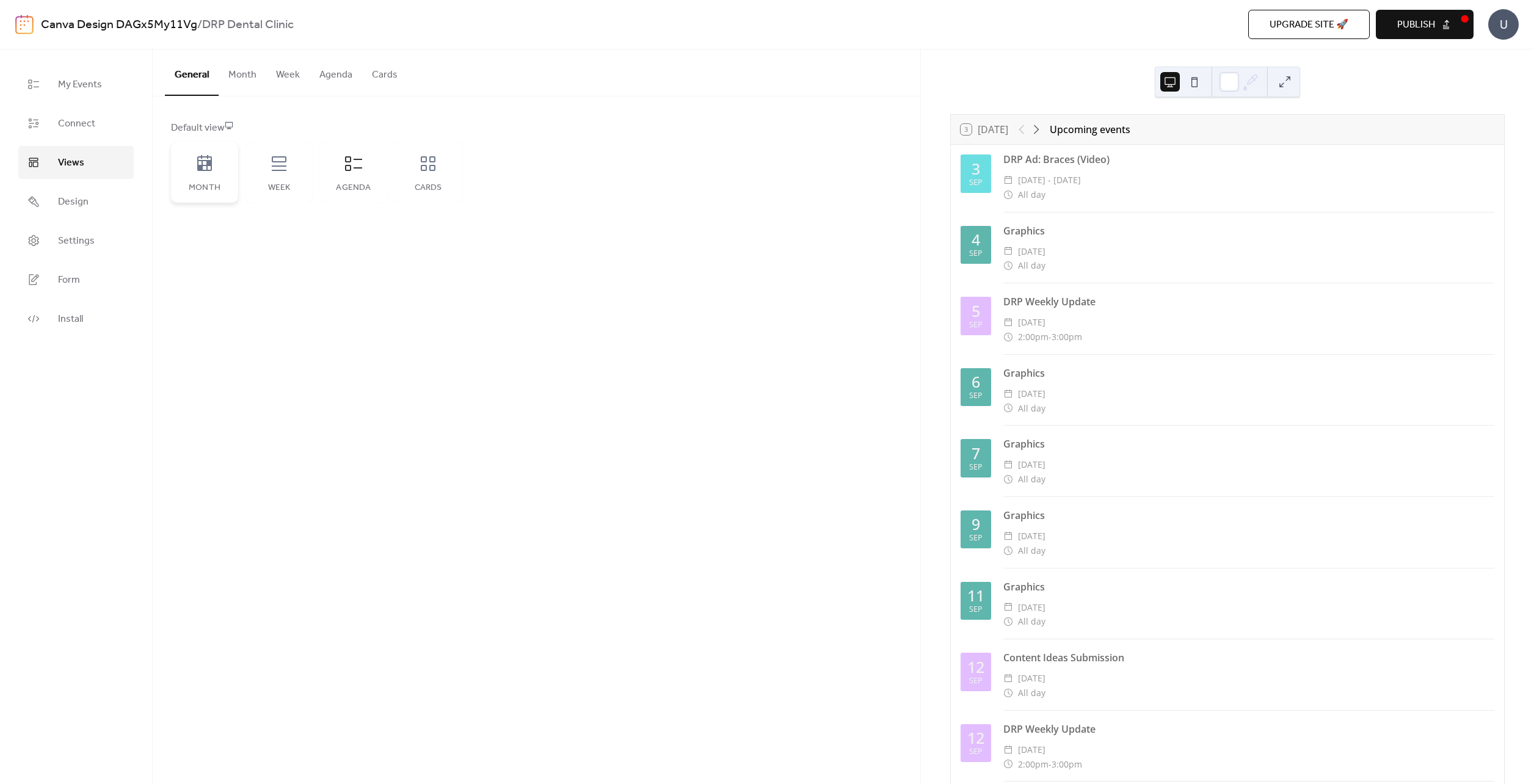
click at [200, 180] on div "Month" at bounding box center [204, 171] width 67 height 61
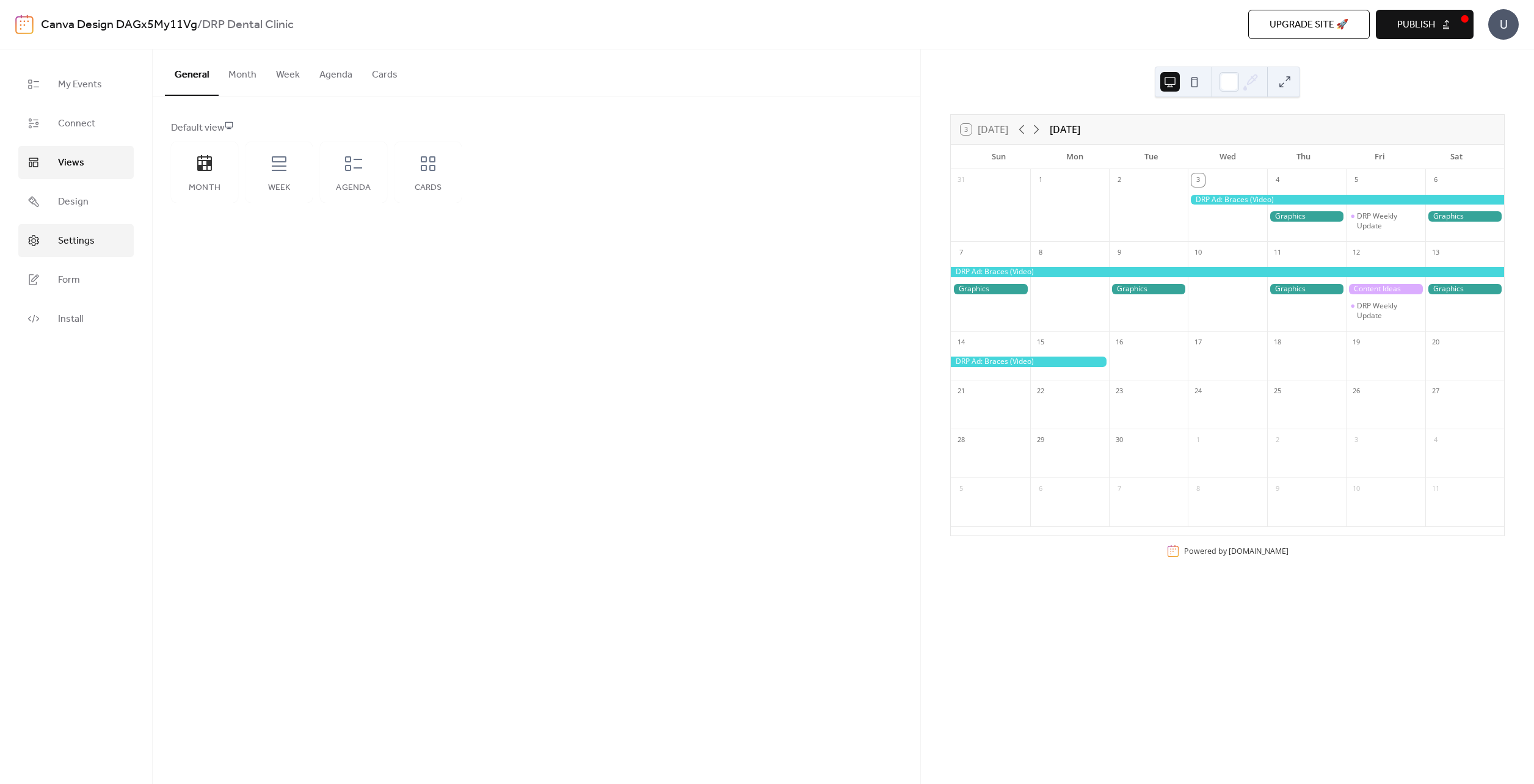
click at [81, 243] on span "Settings" at bounding box center [76, 241] width 36 height 14
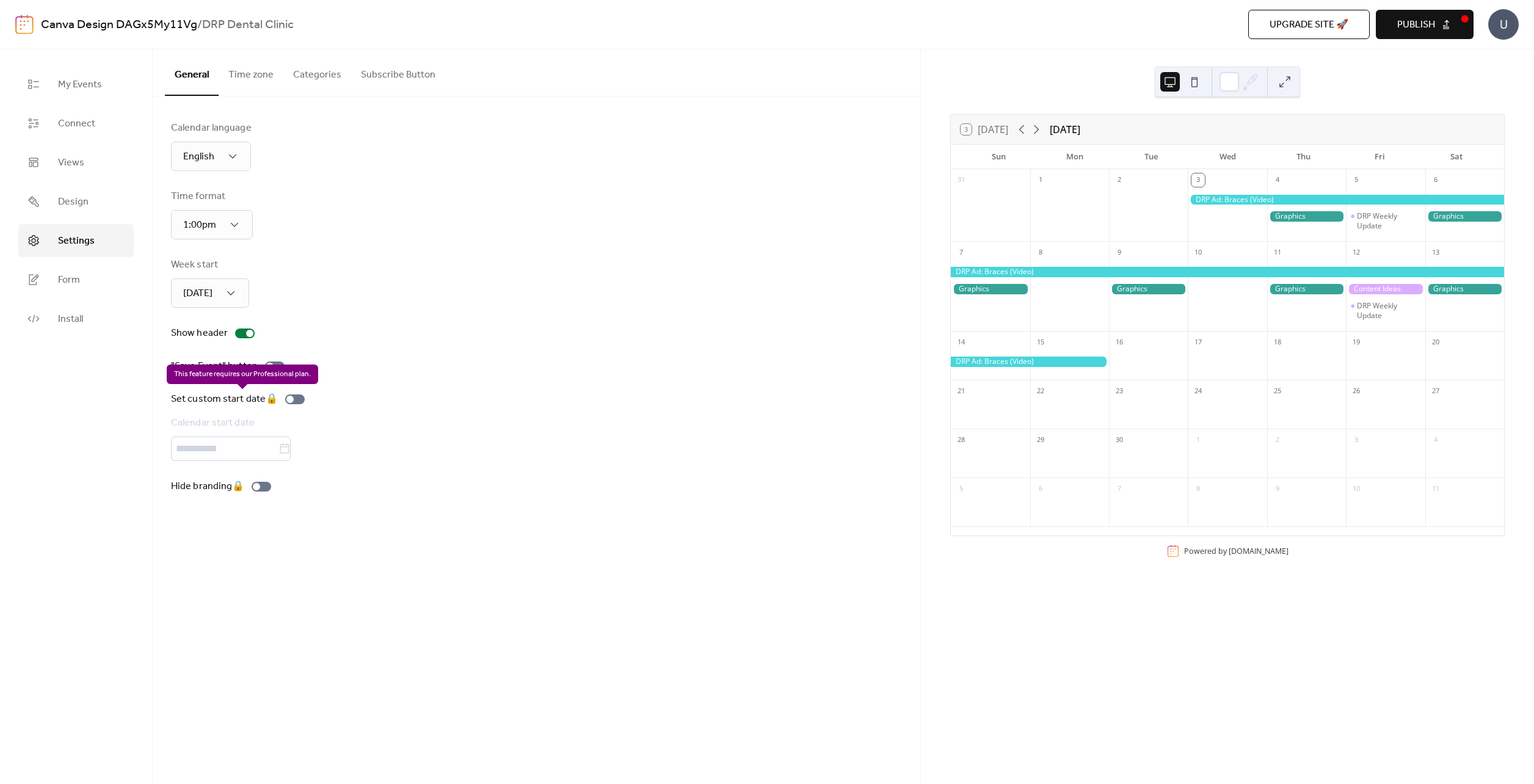
click at [276, 447] on div "Set custom start date 🔒 Calendar start date" at bounding box center [240, 426] width 138 height 69
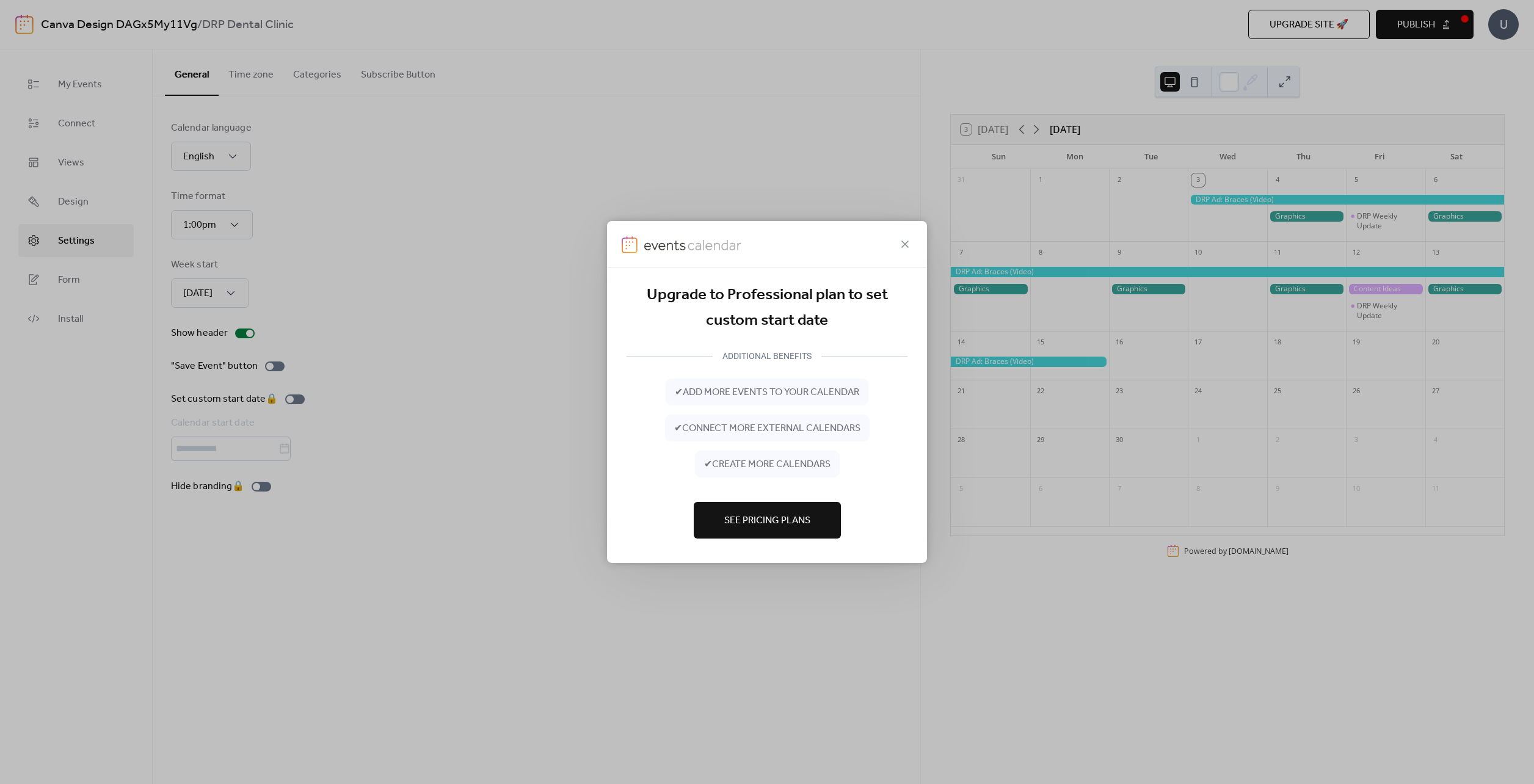
click at [911, 236] on div at bounding box center [766, 245] width 320 height 47
click at [902, 241] on icon at bounding box center [905, 244] width 14 height 14
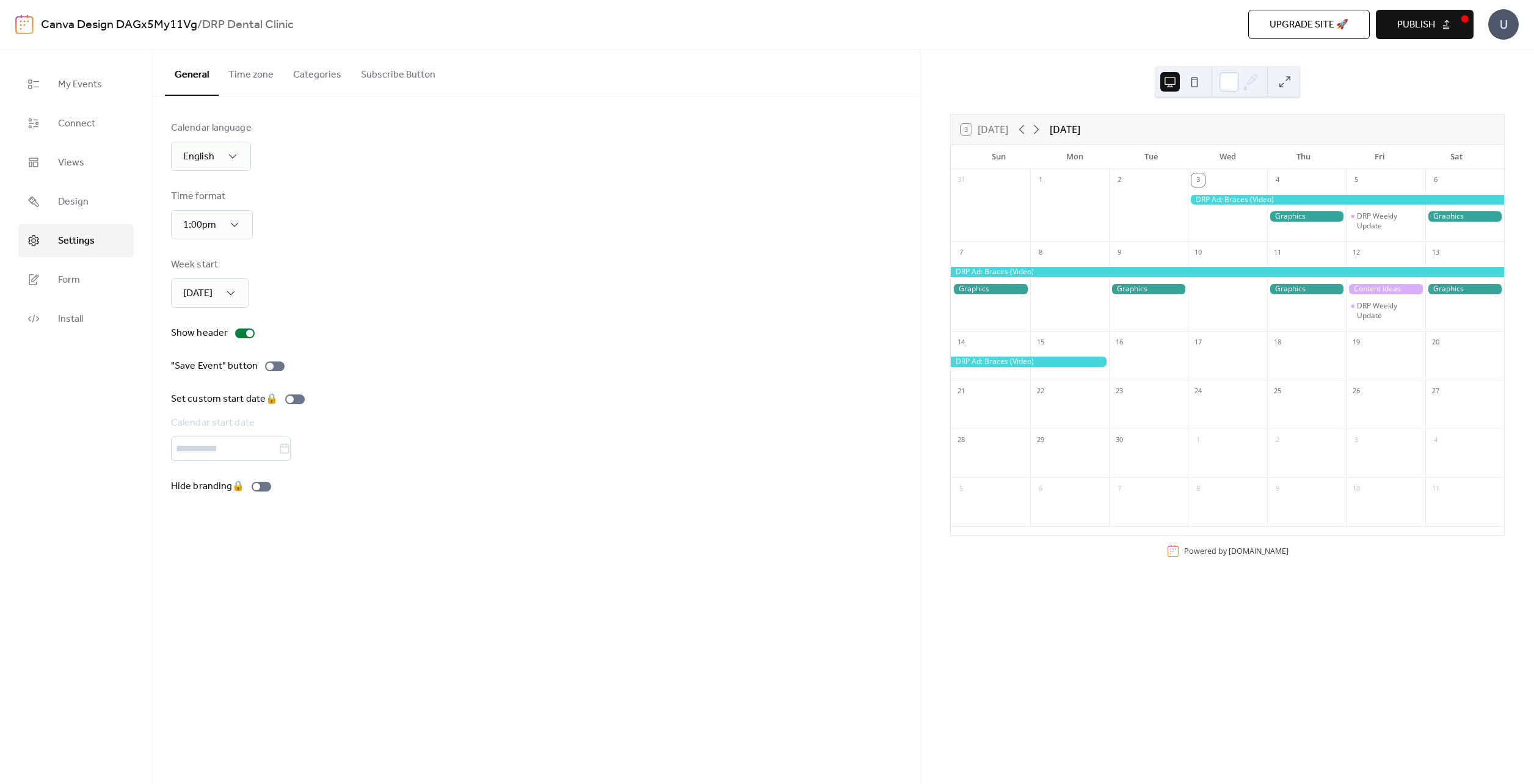
click at [260, 75] on button "Time zone" at bounding box center [251, 72] width 65 height 45
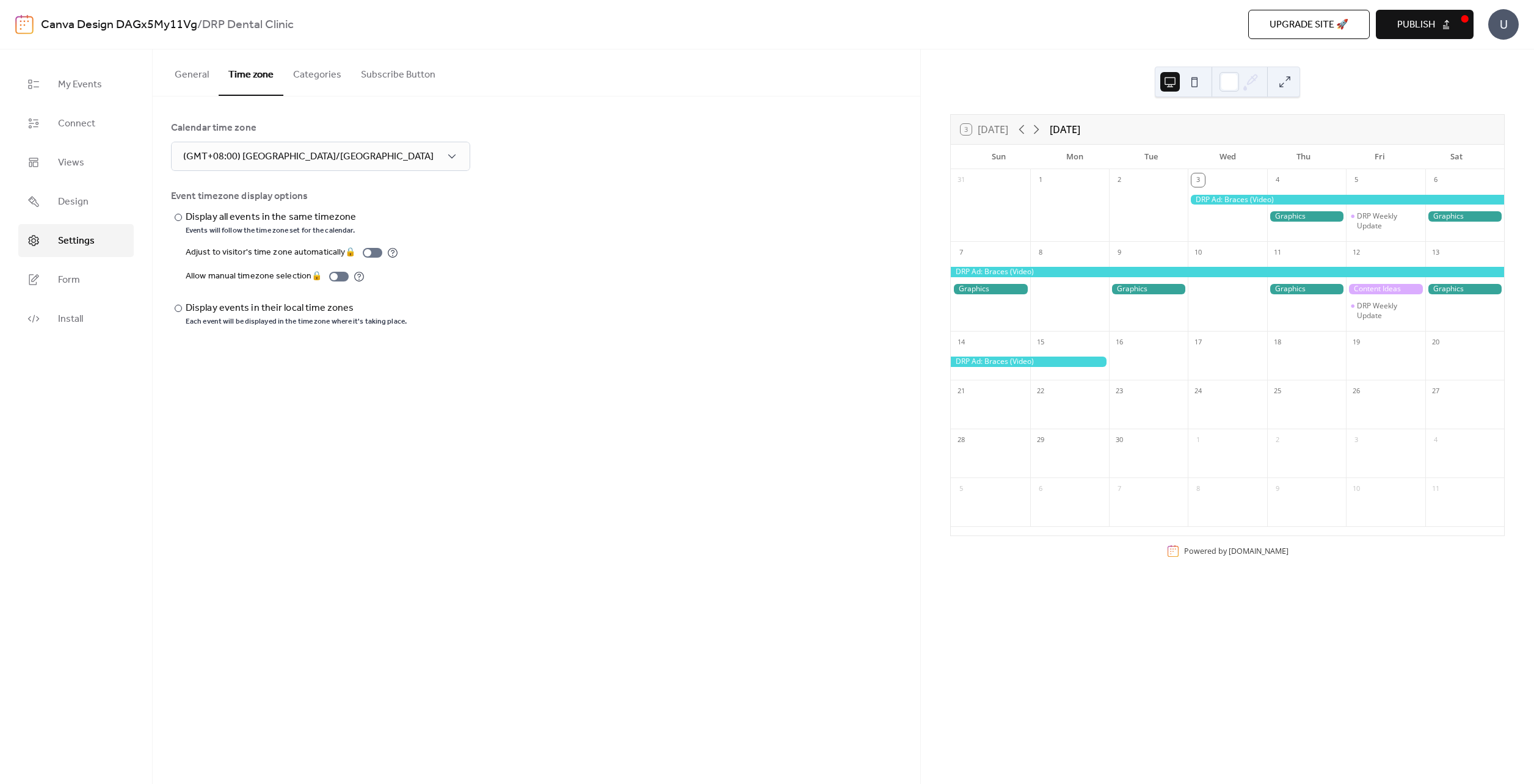
click at [318, 81] on button "Categories" at bounding box center [317, 72] width 68 height 45
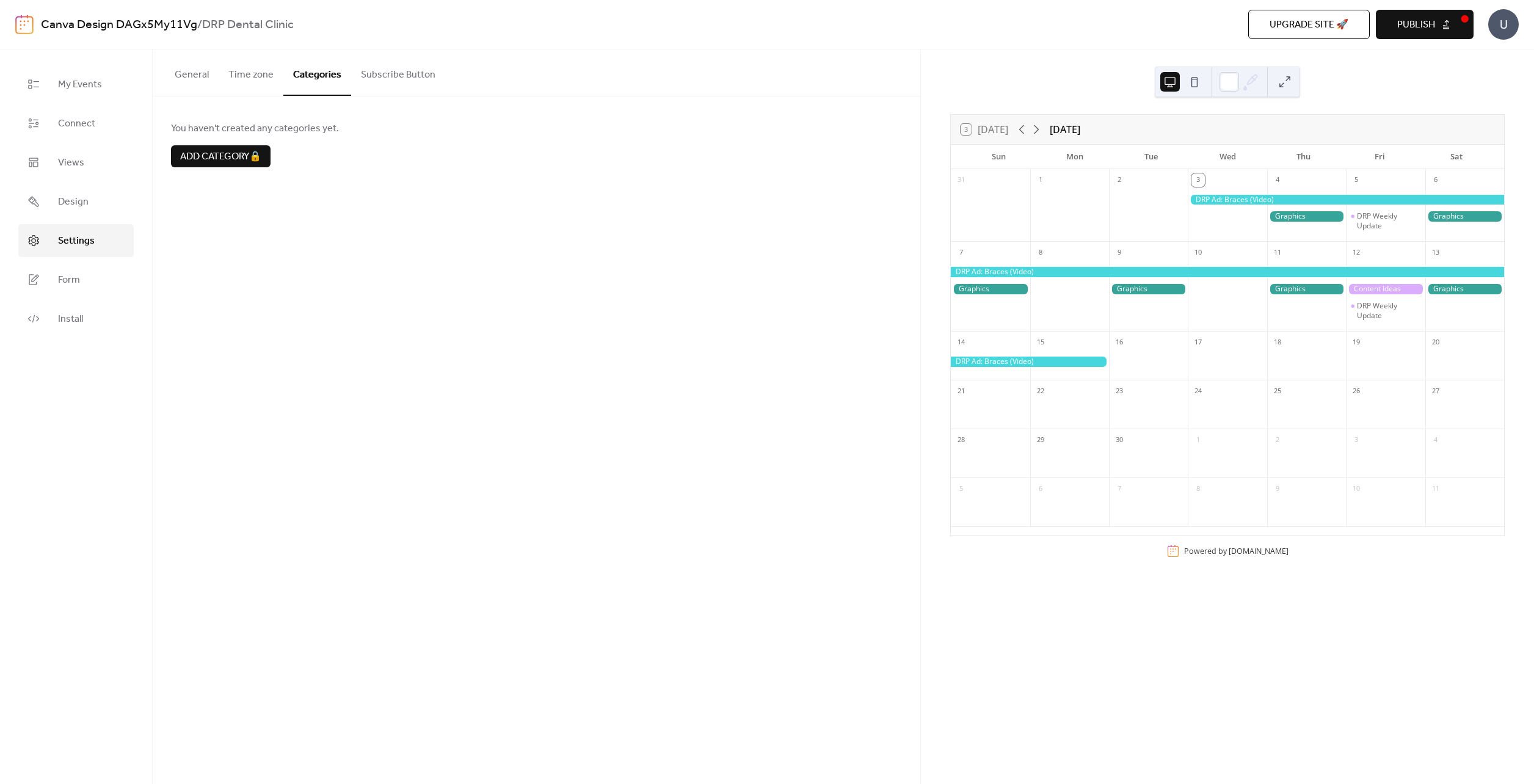
click at [393, 86] on button "Subscribe Button" at bounding box center [398, 72] width 94 height 45
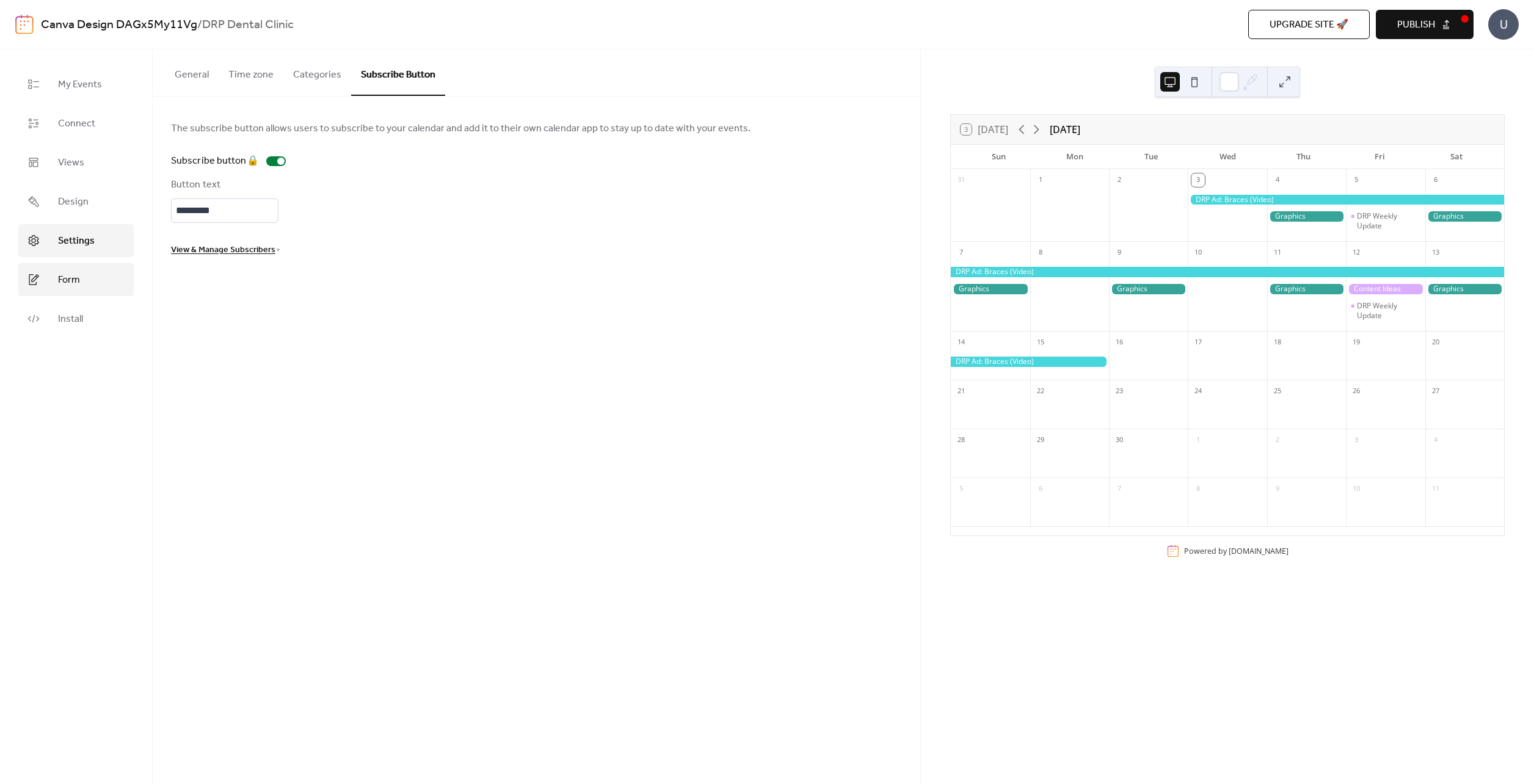
click at [79, 291] on link "Form" at bounding box center [76, 279] width 116 height 33
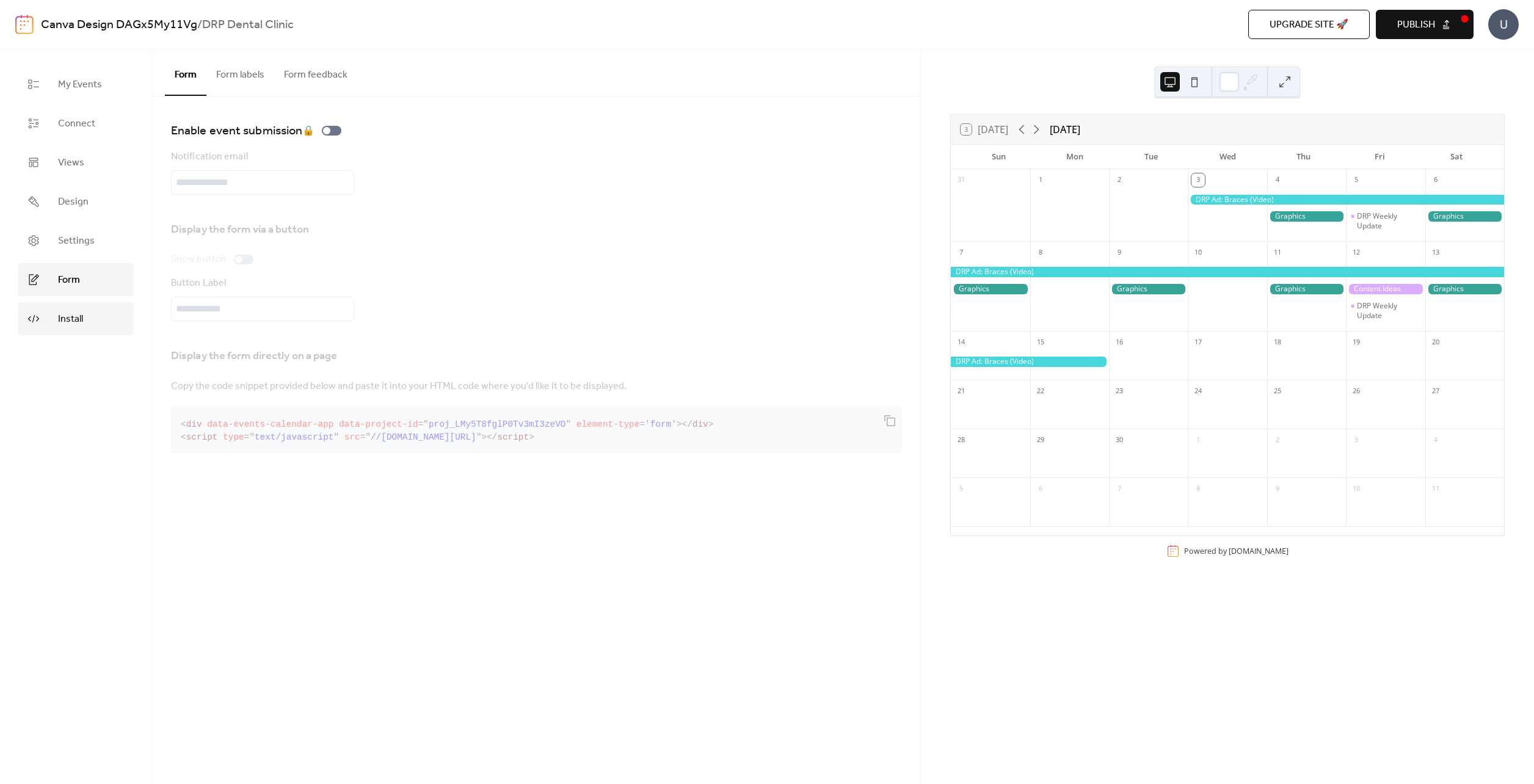
click at [75, 330] on link "Install" at bounding box center [76, 319] width 116 height 33
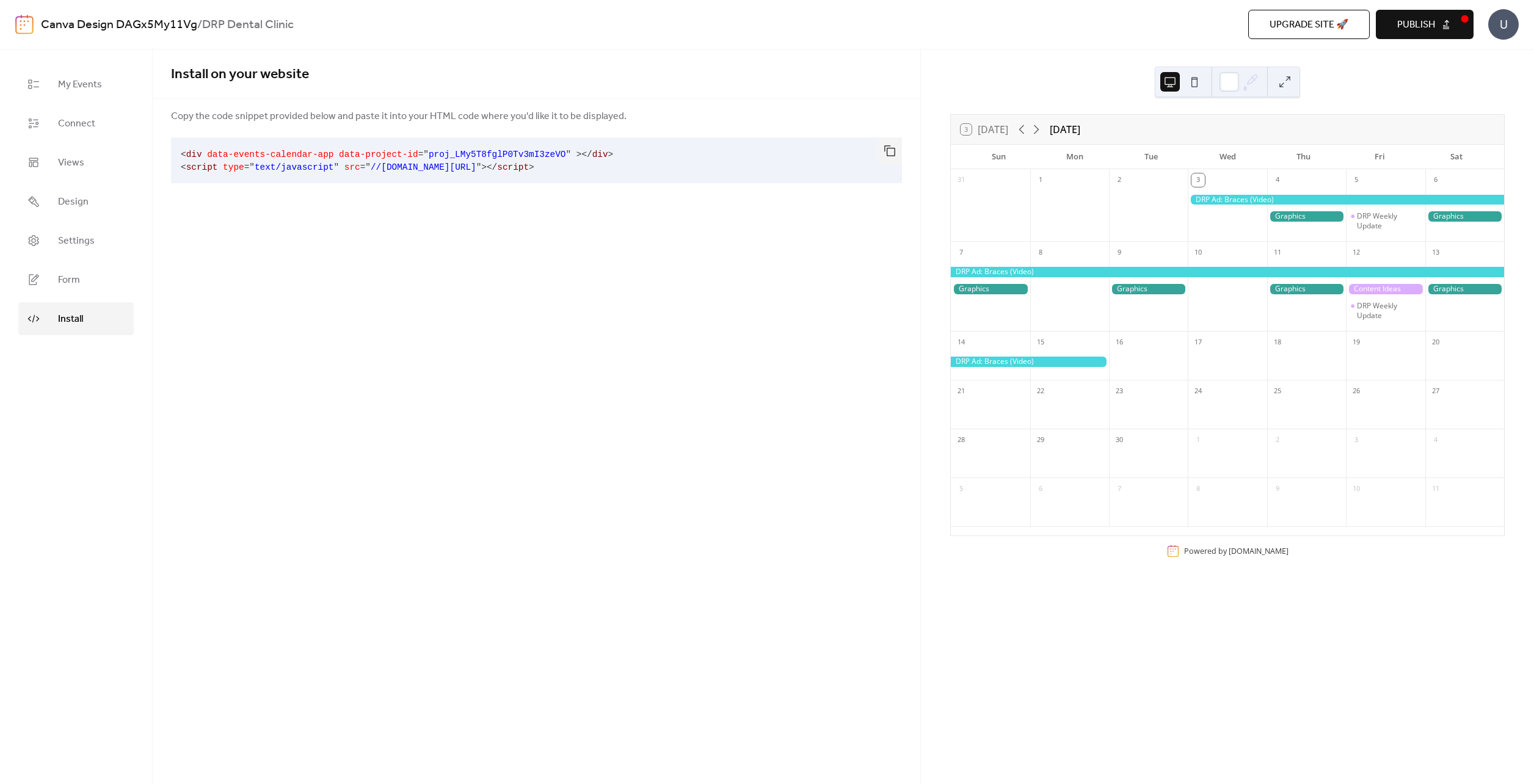
click at [1415, 23] on span "Publish" at bounding box center [1416, 24] width 38 height 14
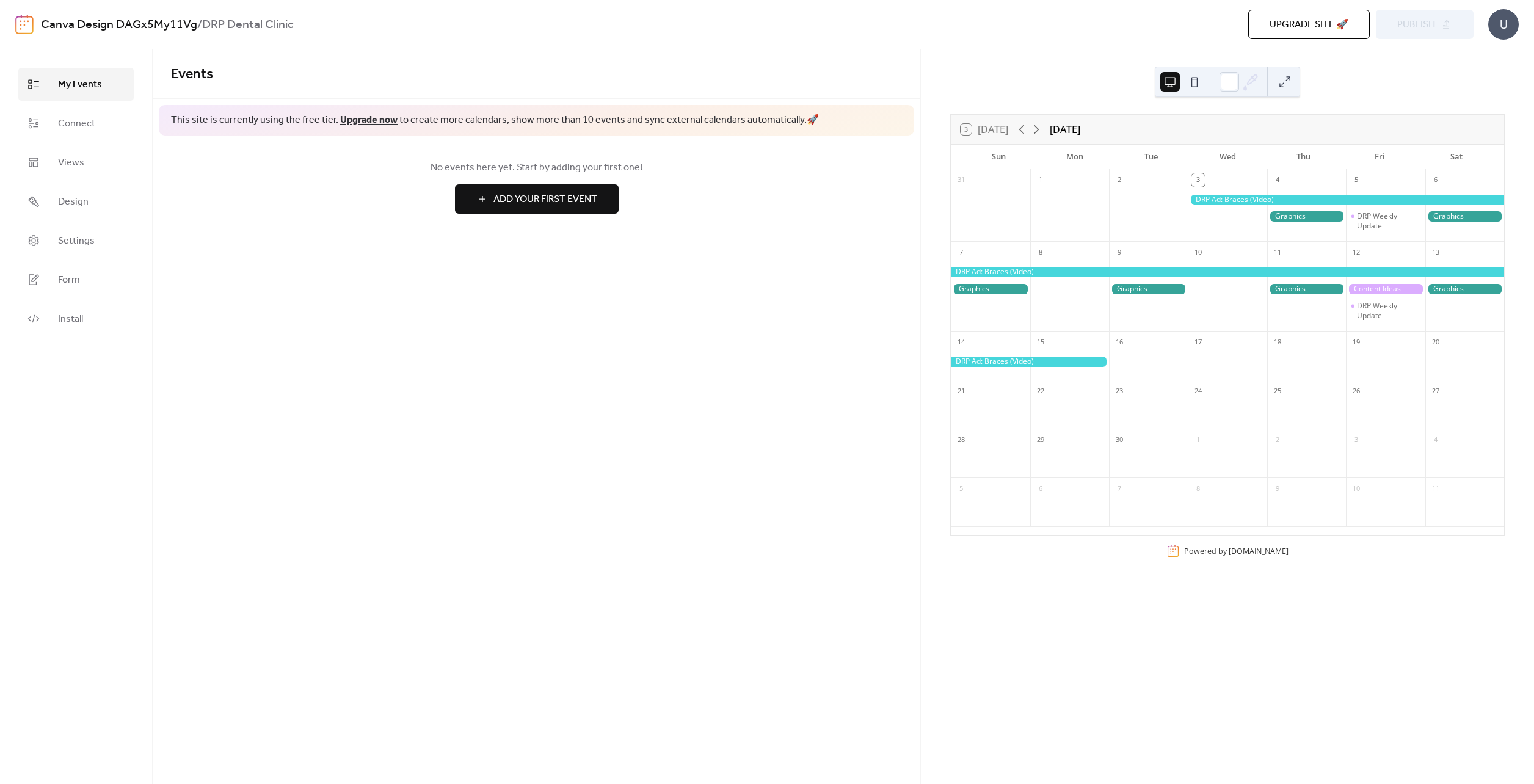
click at [550, 198] on span "Add Your First Event" at bounding box center [545, 199] width 104 height 14
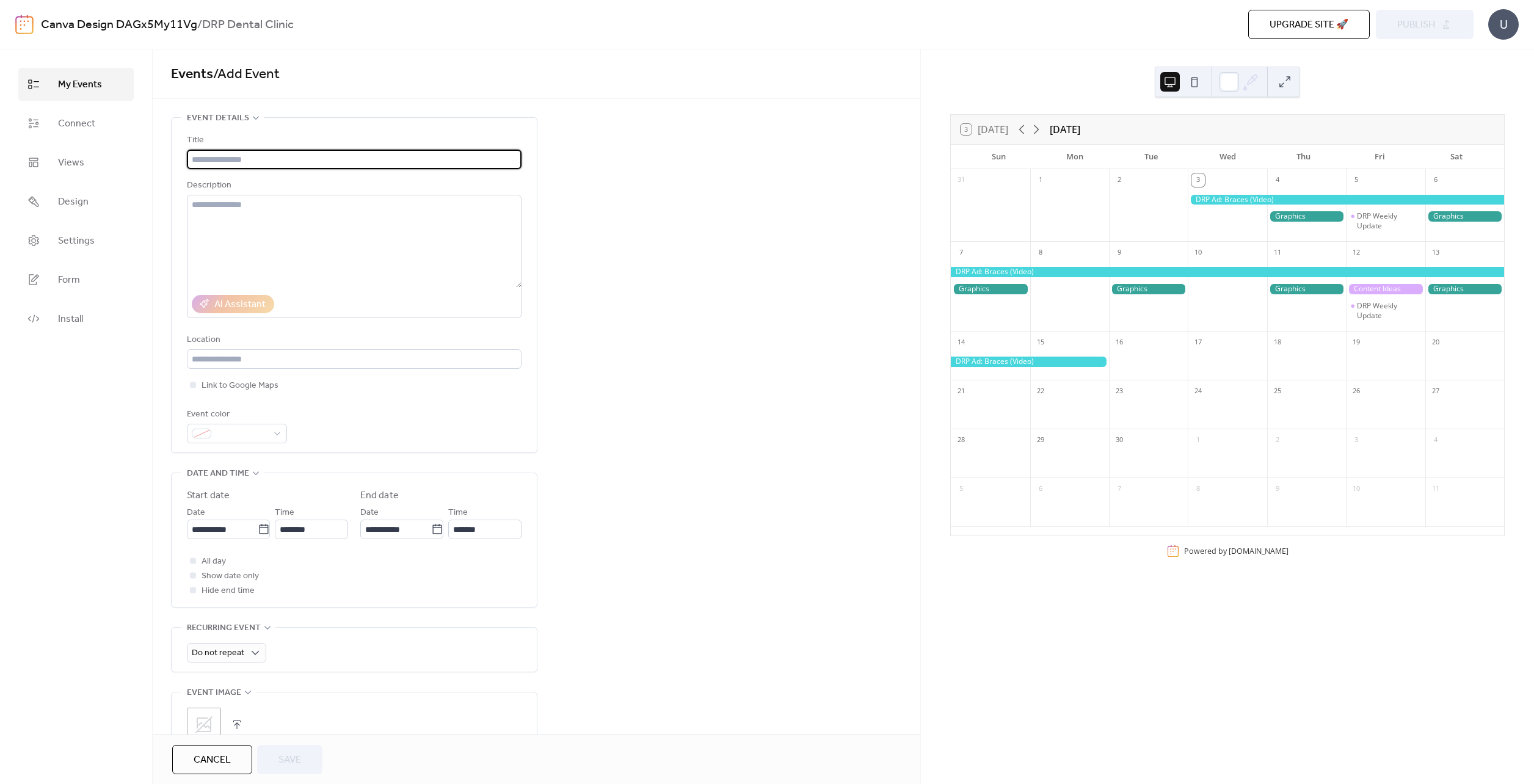
click at [245, 154] on input "text" at bounding box center [354, 159] width 335 height 20
click at [104, 125] on link "Connect" at bounding box center [76, 123] width 116 height 33
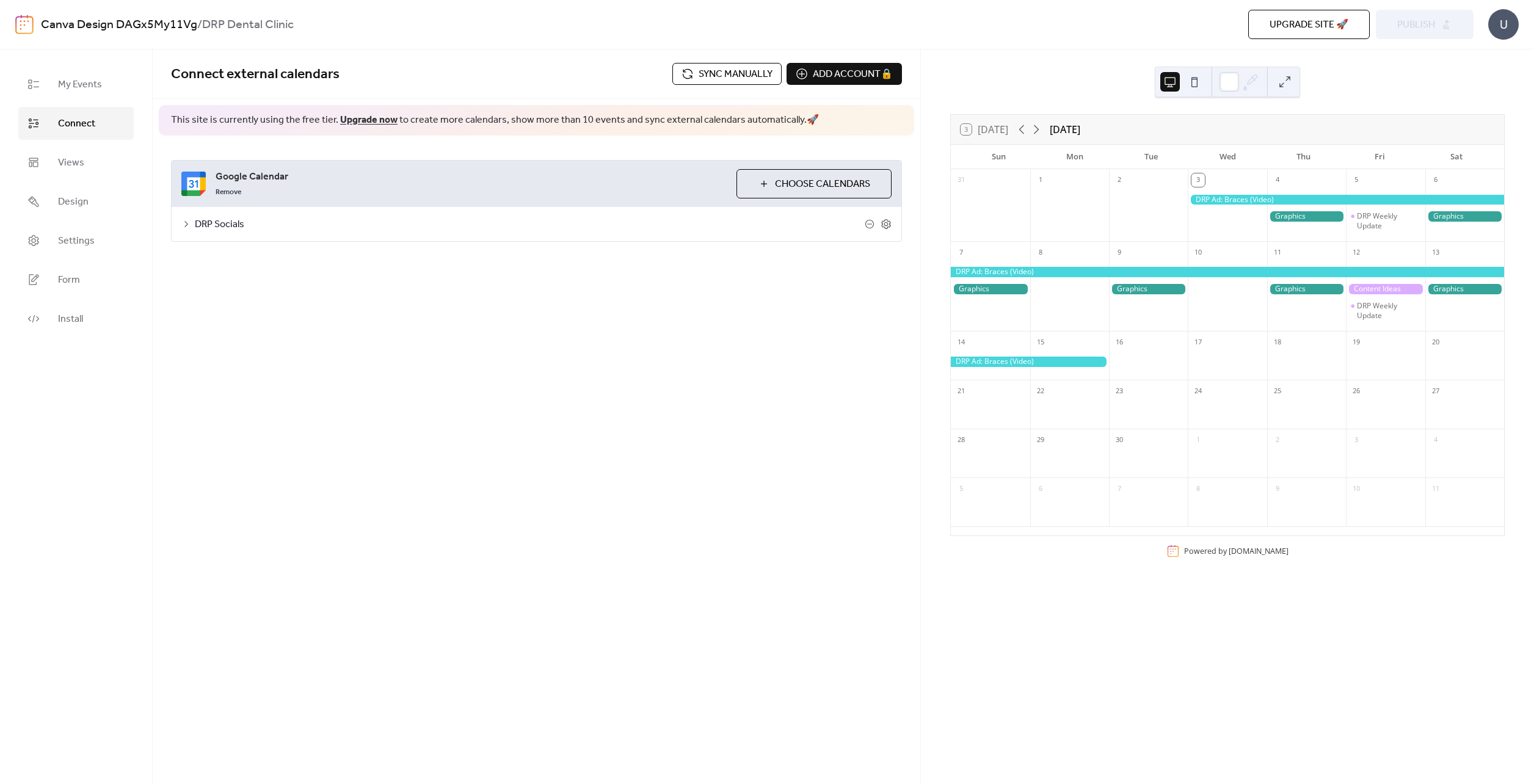
drag, startPoint x: 603, startPoint y: 227, endPoint x: 509, endPoint y: 221, distance: 94.2
click at [602, 227] on span "DRP Socials" at bounding box center [530, 224] width 670 height 14
drag, startPoint x: 1411, startPoint y: 26, endPoint x: 1288, endPoint y: 36, distance: 123.4
click at [1410, 26] on div "Upgrade site 🚀 Preview Publish" at bounding box center [1124, 24] width 699 height 29
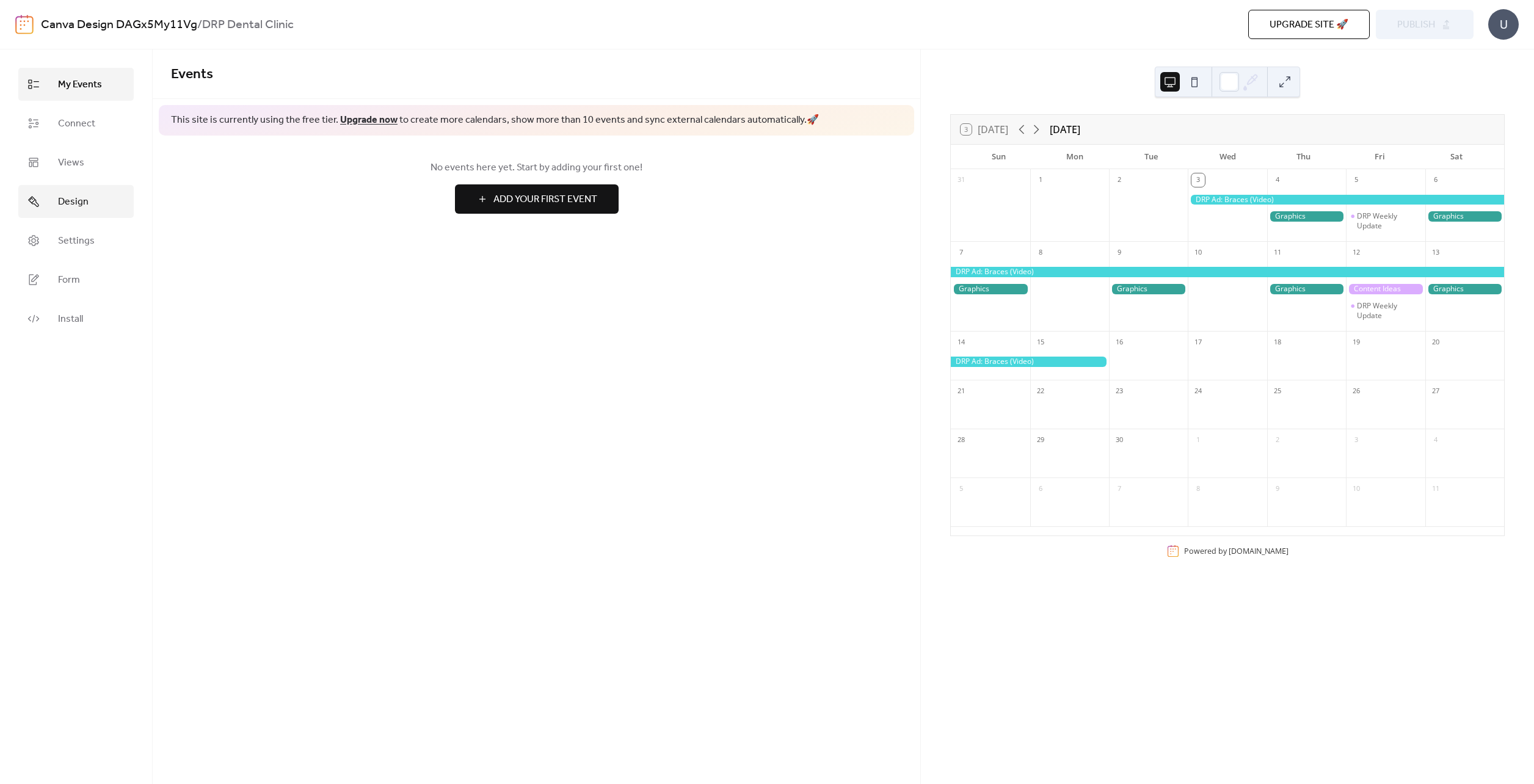
click at [85, 214] on link "Design" at bounding box center [76, 202] width 116 height 33
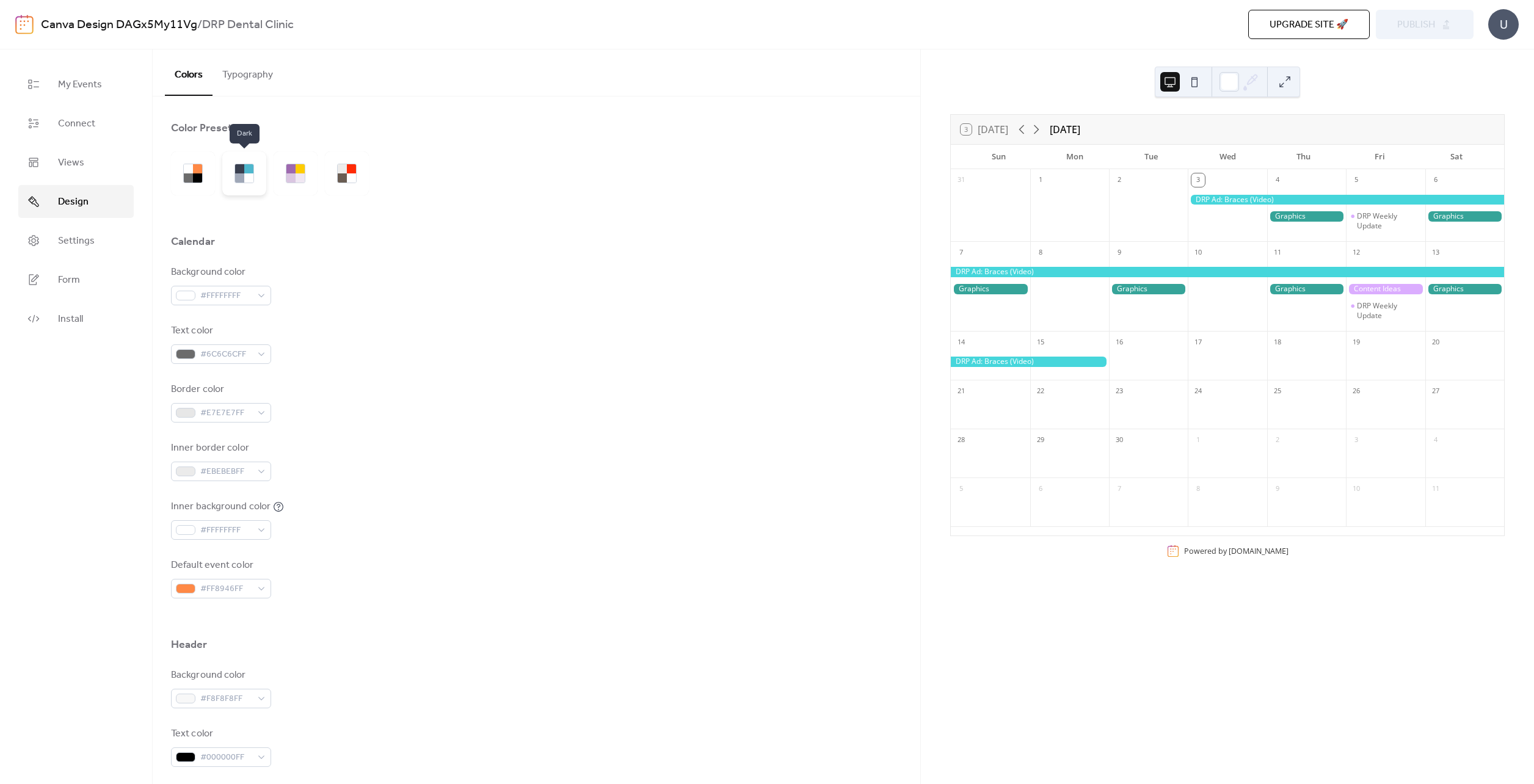
click at [252, 174] on div at bounding box center [249, 178] width 9 height 9
click at [288, 173] on div at bounding box center [291, 168] width 9 height 9
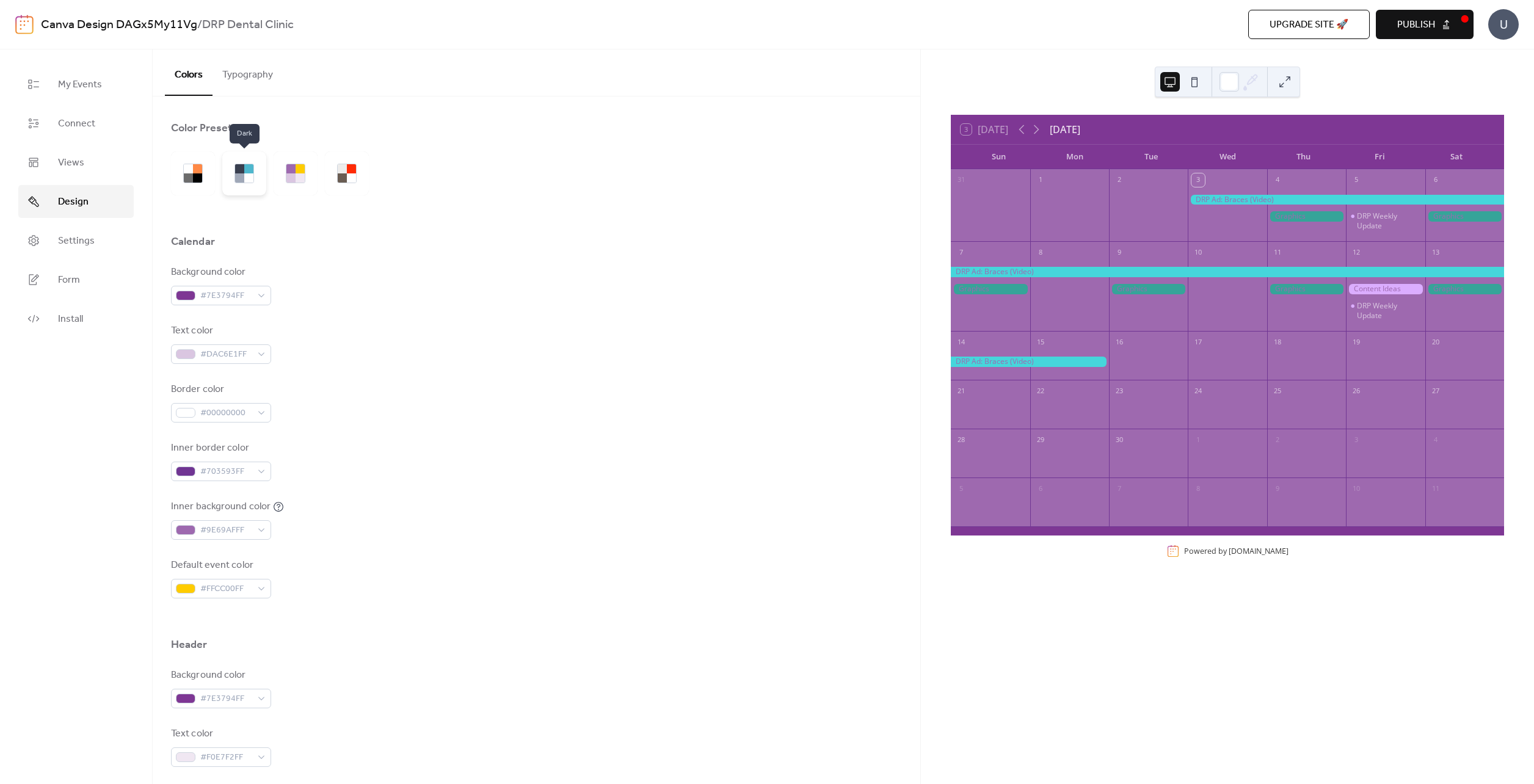
click at [243, 176] on div at bounding box center [240, 178] width 9 height 9
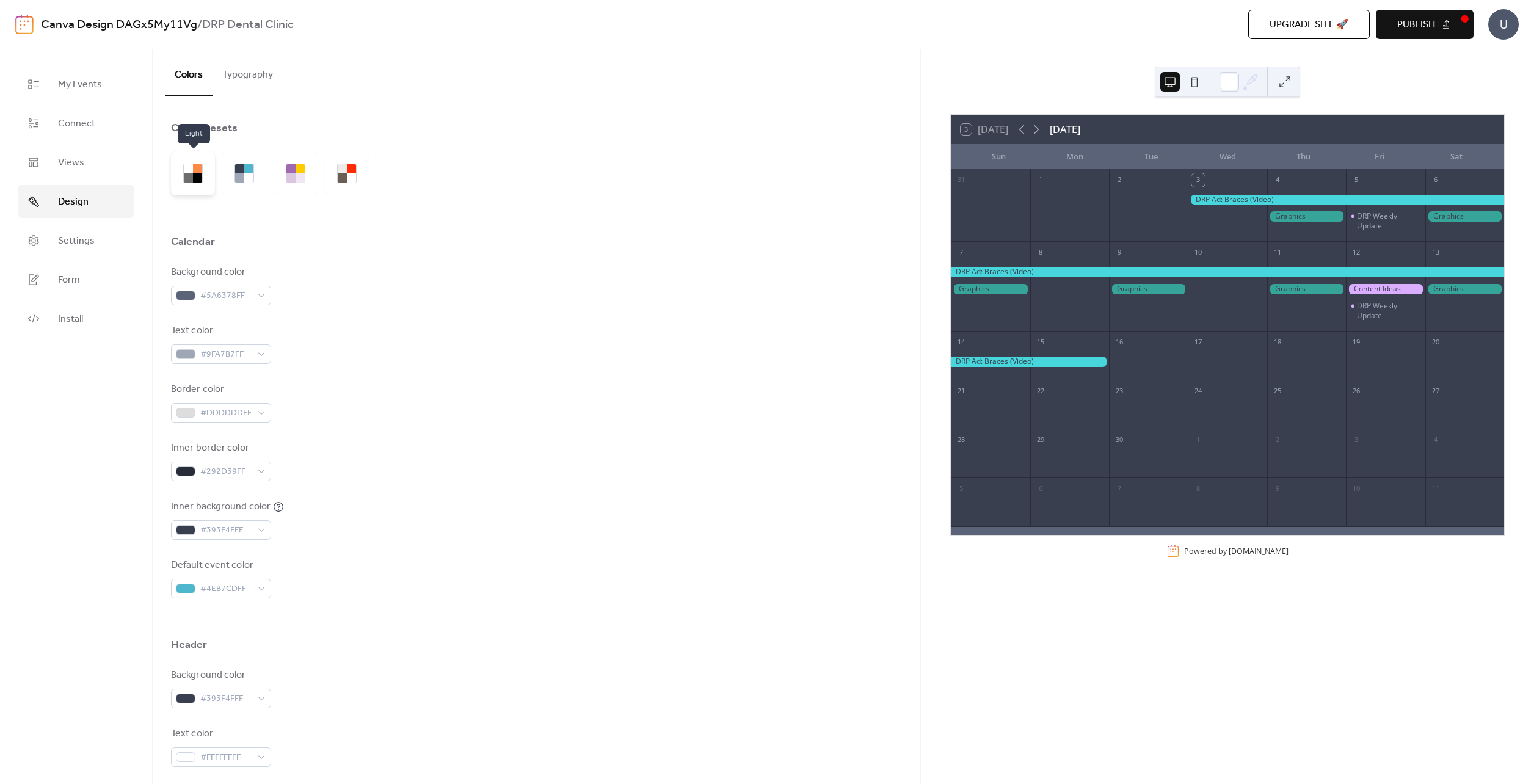
click at [203, 175] on div at bounding box center [193, 173] width 44 height 44
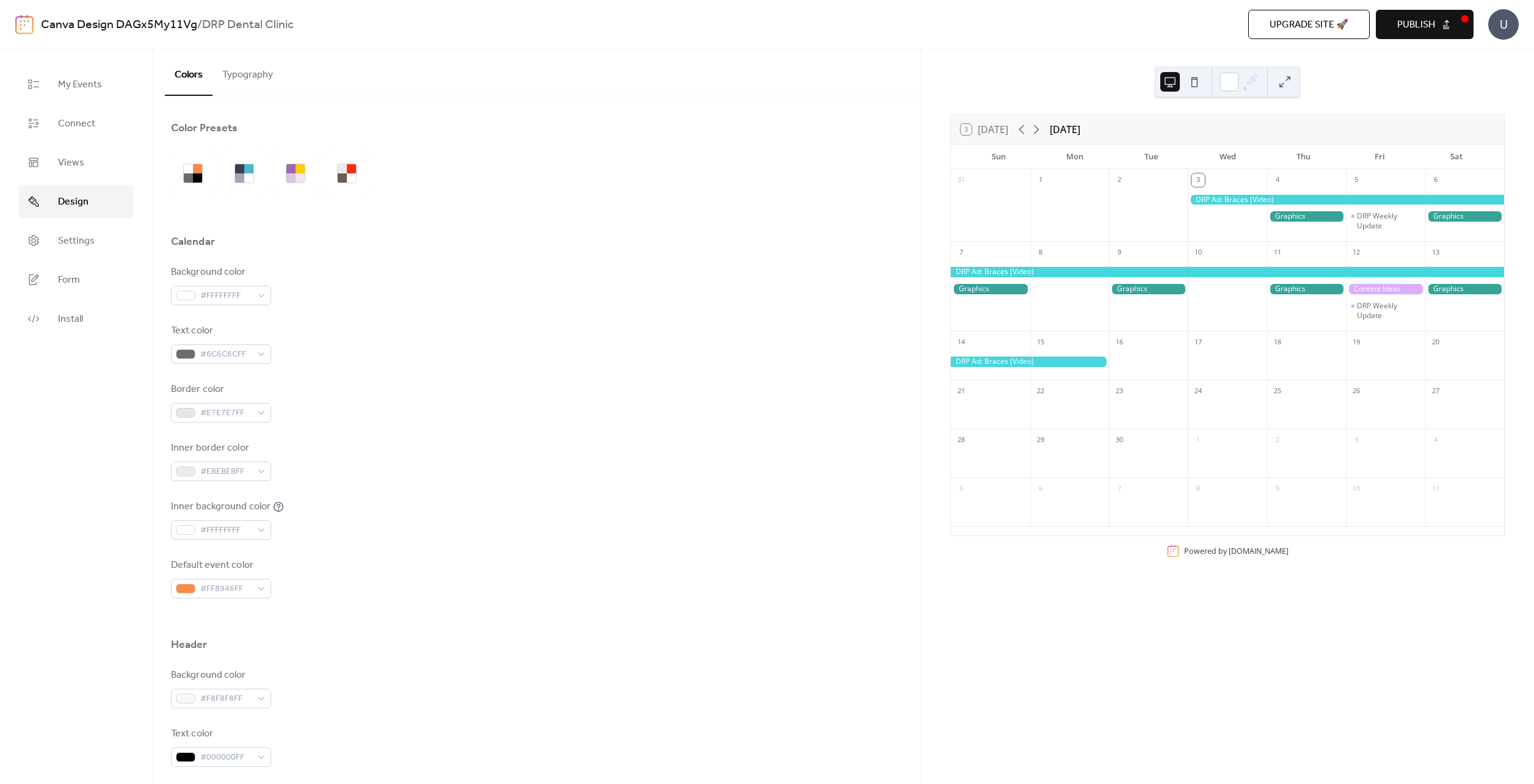
click at [256, 82] on button "Typography" at bounding box center [247, 72] width 70 height 45
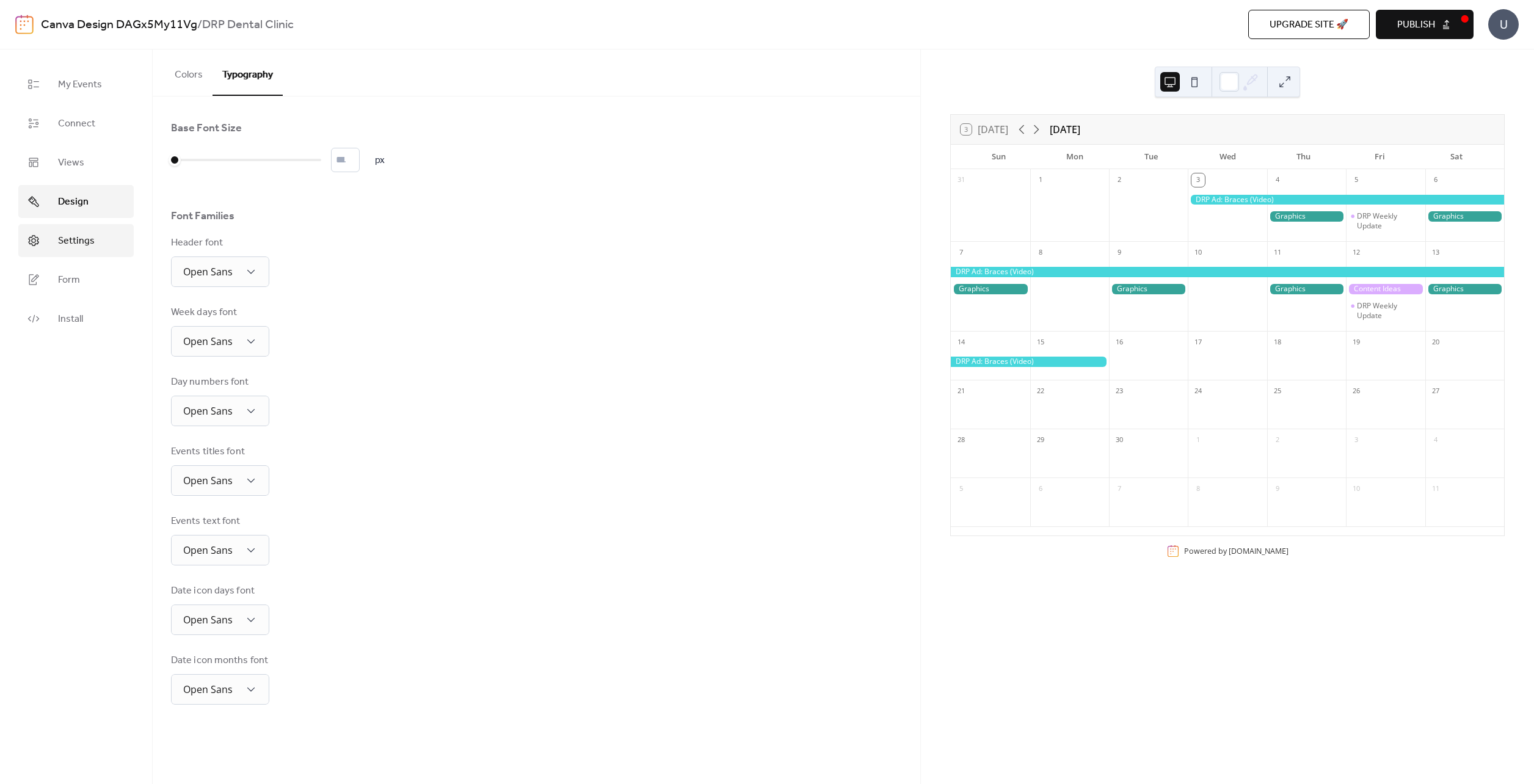
click at [78, 236] on span "Settings" at bounding box center [76, 241] width 36 height 14
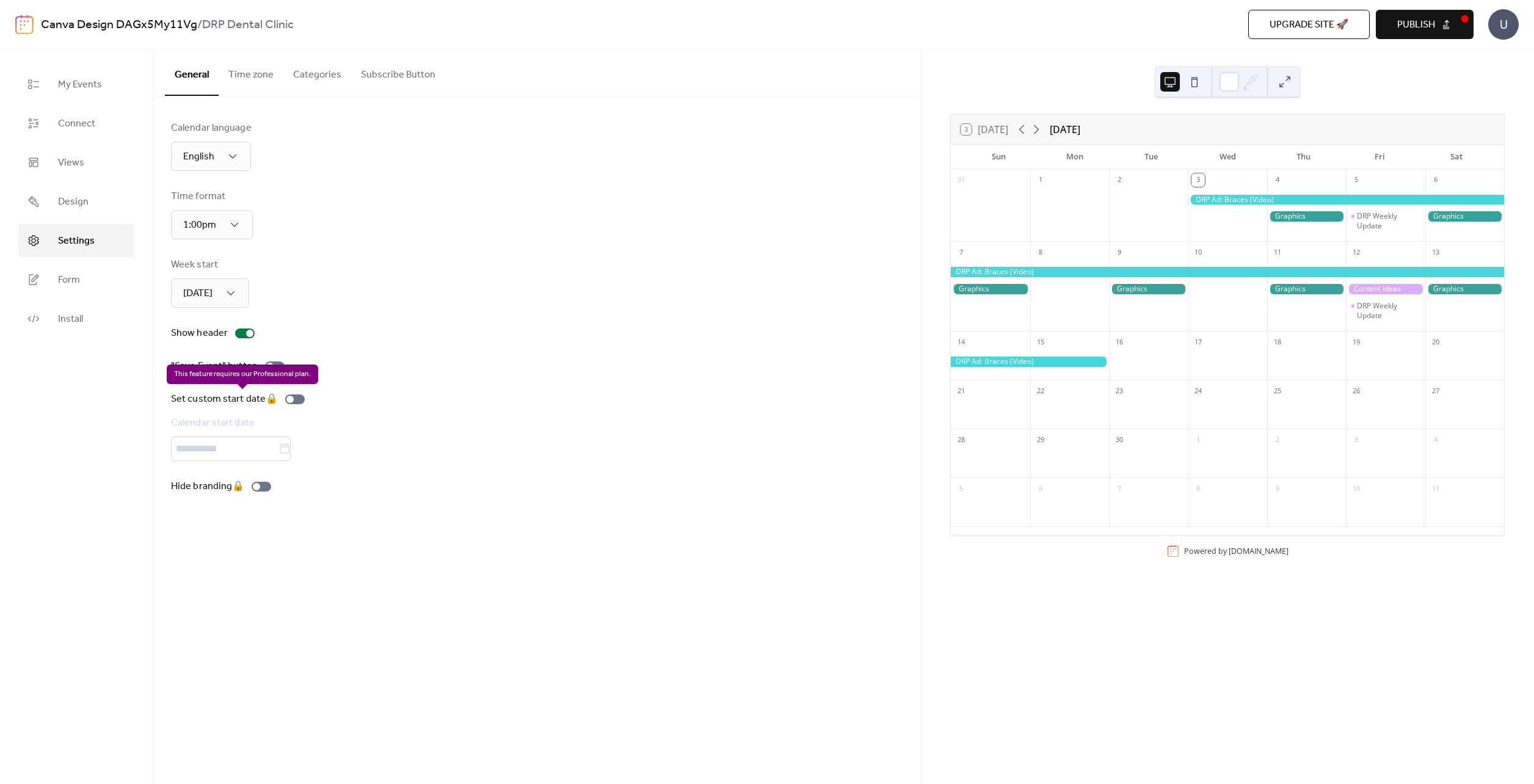
click at [206, 452] on div "Set custom start date 🔒 Calendar start date" at bounding box center [240, 426] width 138 height 69
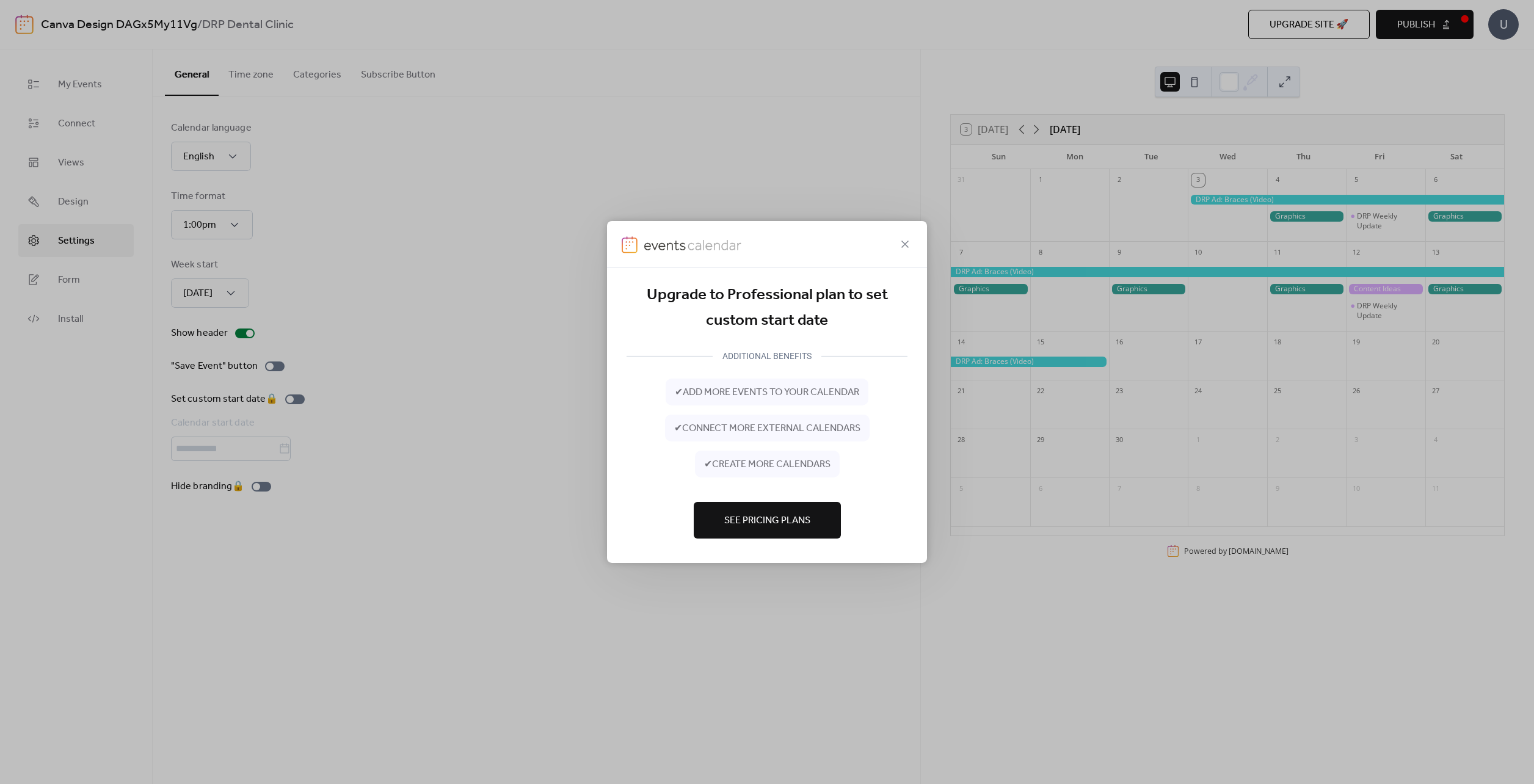
click at [902, 252] on div at bounding box center [766, 245] width 320 height 47
click at [906, 245] on icon at bounding box center [905, 244] width 8 height 8
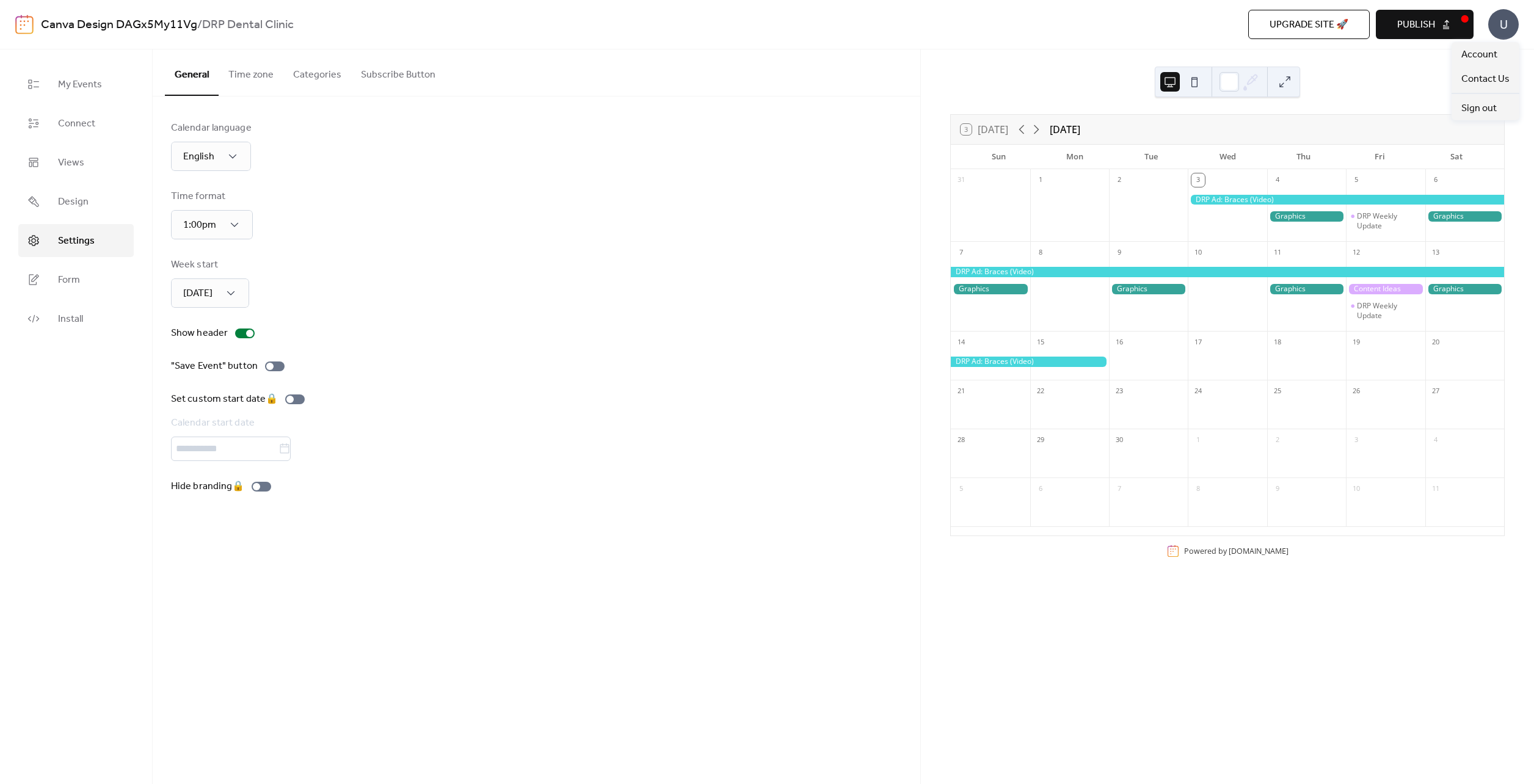
click at [1492, 32] on div "U" at bounding box center [1503, 24] width 30 height 30
click at [1484, 48] on span "Account" at bounding box center [1480, 54] width 36 height 14
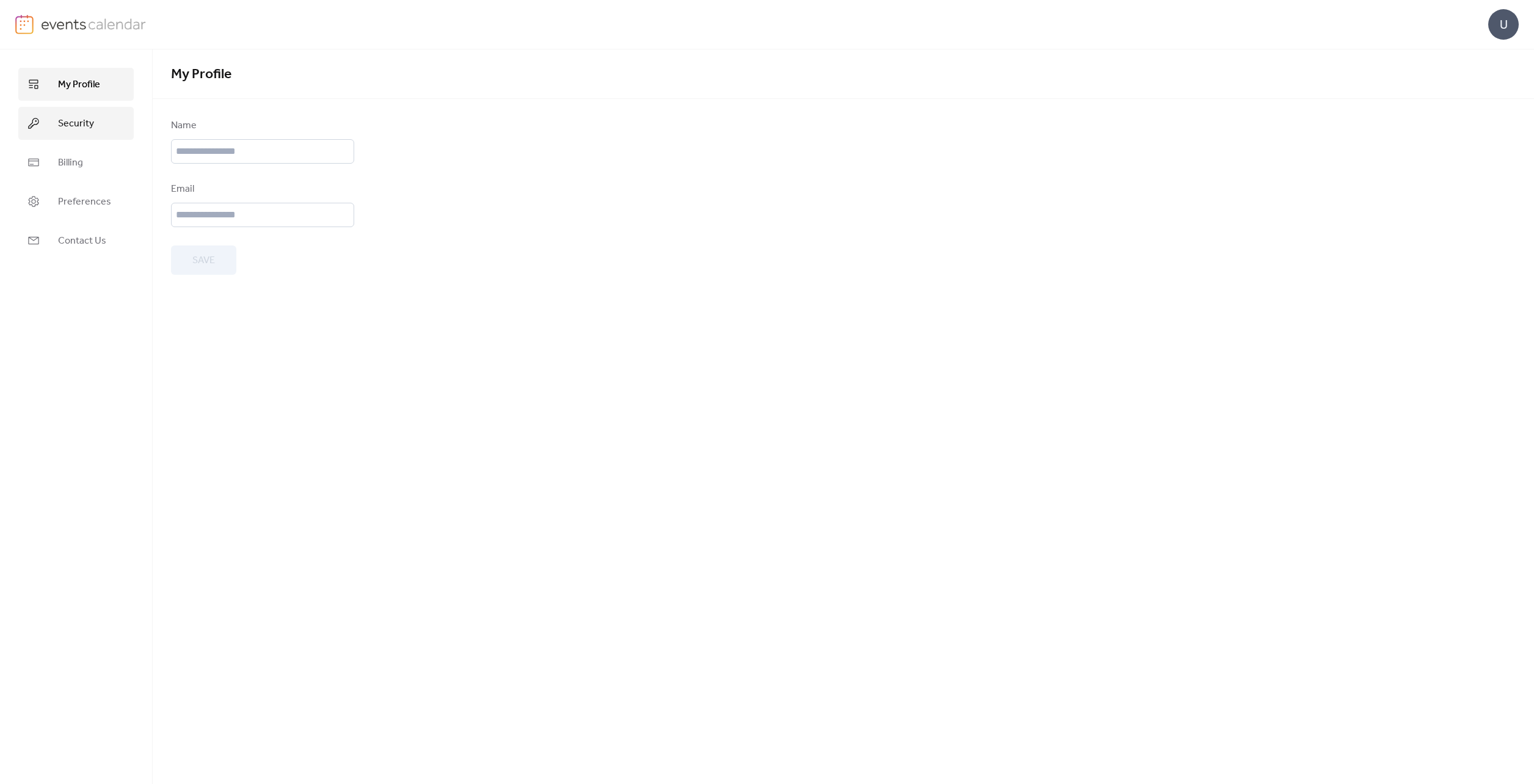
click at [96, 127] on link "Security" at bounding box center [76, 123] width 116 height 33
click at [89, 174] on link "Billing" at bounding box center [76, 162] width 116 height 33
click at [85, 207] on span "Preferences" at bounding box center [85, 202] width 53 height 14
click at [88, 230] on link "Contact Us" at bounding box center [76, 241] width 116 height 33
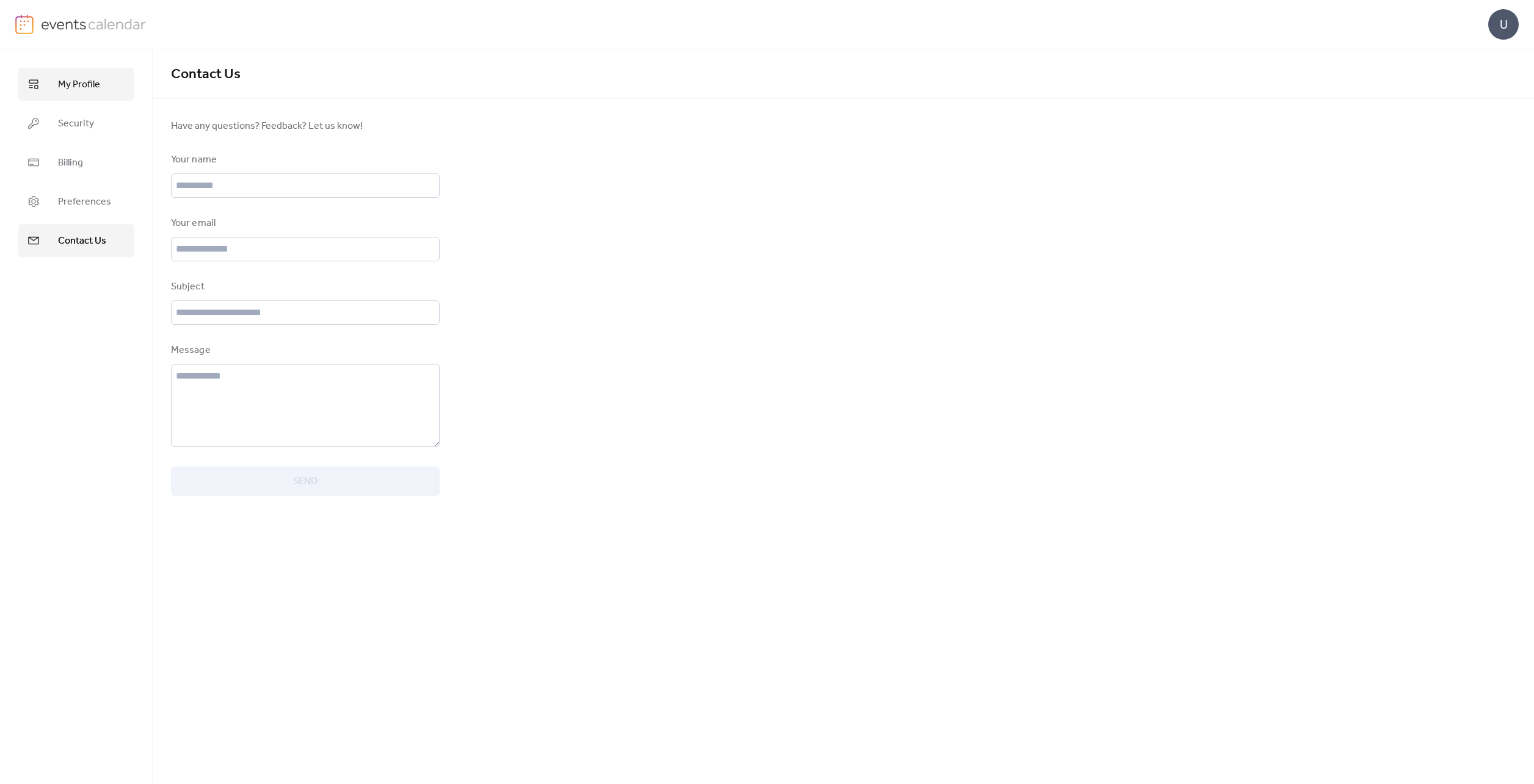
click at [66, 91] on span "My Profile" at bounding box center [79, 85] width 42 height 14
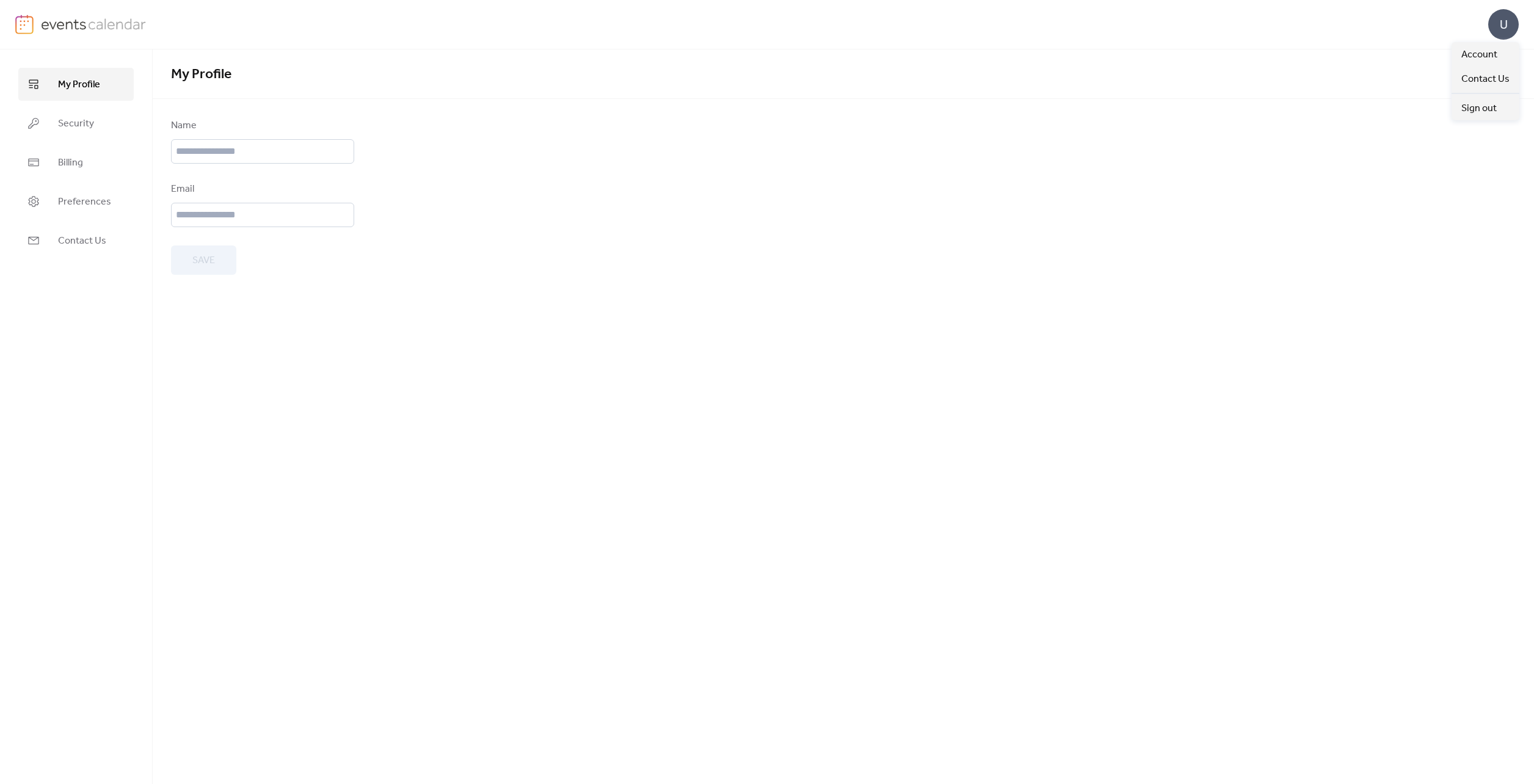
click at [1502, 35] on div "U" at bounding box center [1503, 24] width 30 height 30
click at [1486, 48] on span "Account" at bounding box center [1480, 54] width 36 height 14
click at [57, 25] on img at bounding box center [94, 23] width 106 height 18
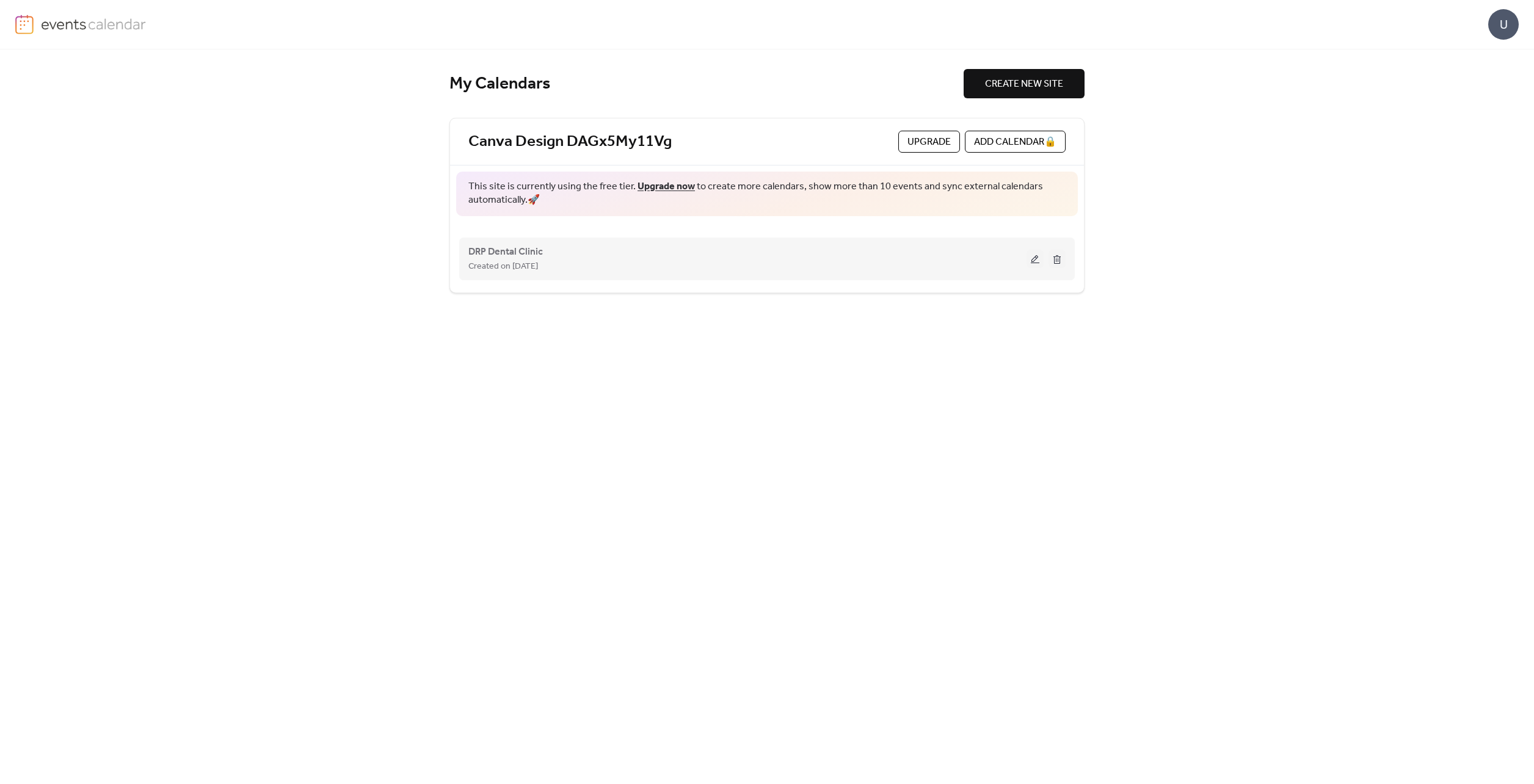
click at [587, 264] on div "Created on 3-Sep-2025" at bounding box center [747, 266] width 558 height 14
click at [950, 258] on div "DRP Dental Clinic Created on 3-Sep-2025" at bounding box center [747, 258] width 558 height 29
click at [1056, 261] on button at bounding box center [1057, 259] width 17 height 18
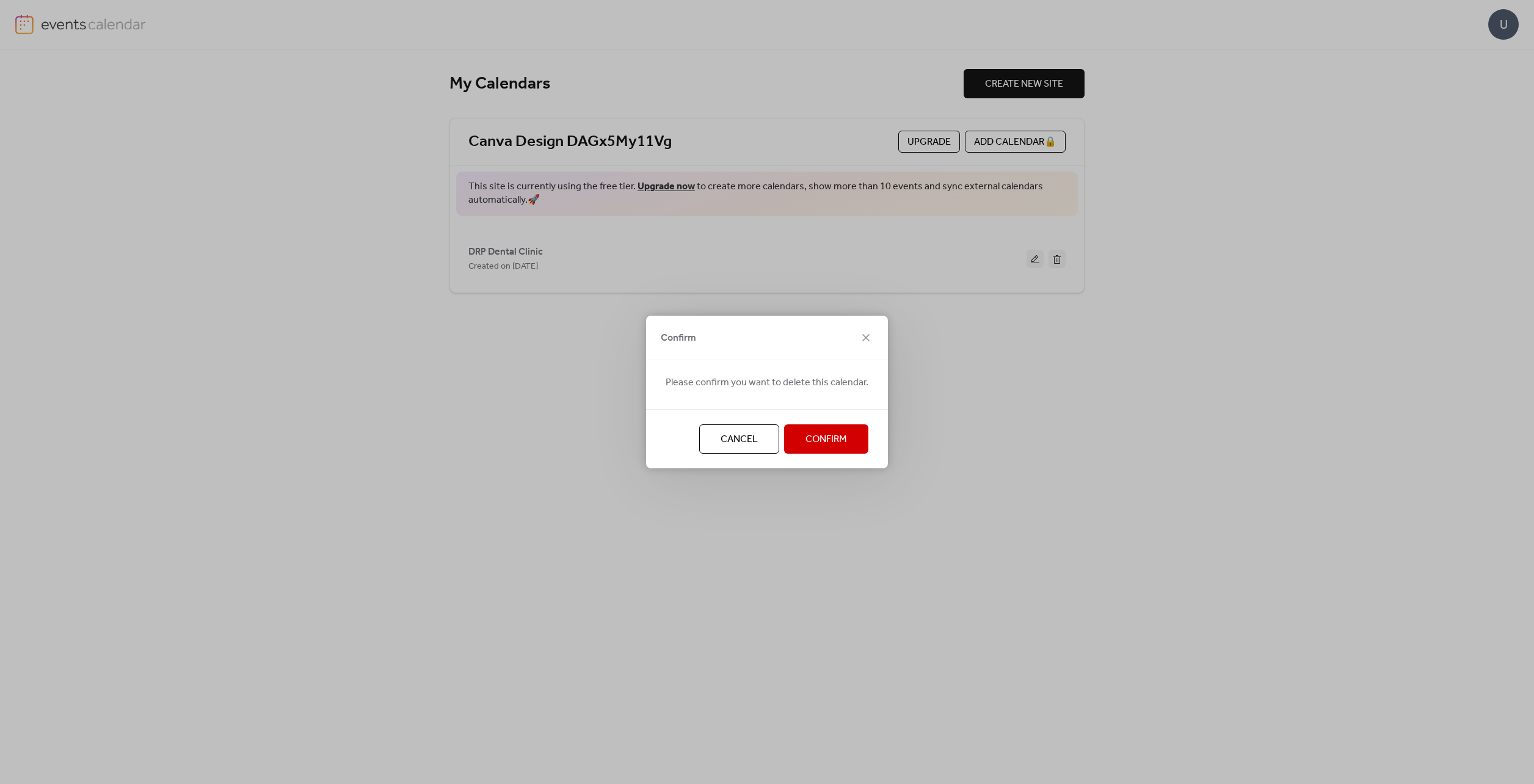
click at [826, 446] on span "Confirm" at bounding box center [826, 439] width 42 height 14
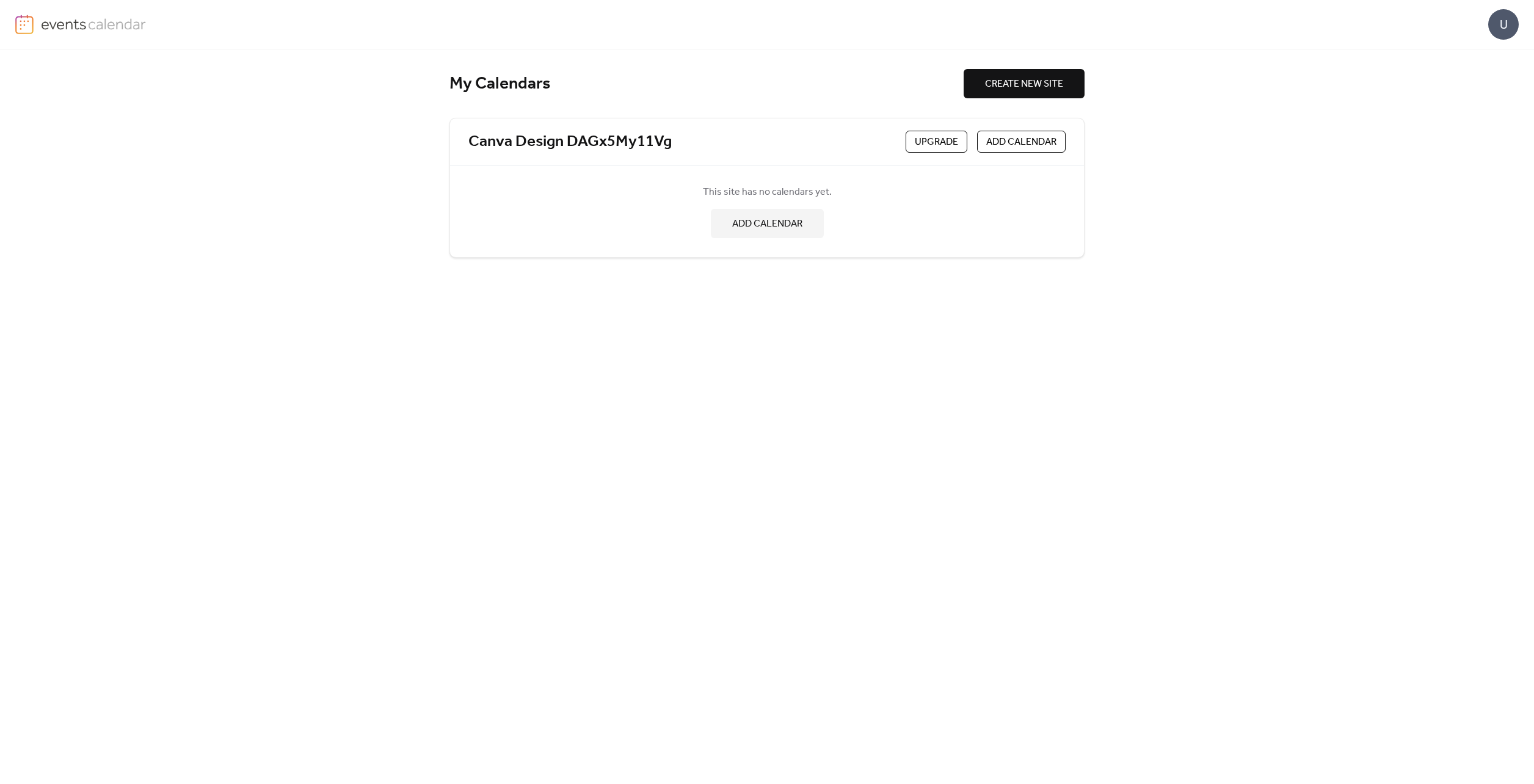
drag, startPoint x: 1065, startPoint y: 351, endPoint x: 970, endPoint y: 252, distance: 137.2
click at [1060, 348] on div "My Calendars CREATE NEW SITE Canva Design DAGx5My11Vg Upgrade ADD CALENDAR This…" at bounding box center [767, 416] width 635 height 734
